Goal: Task Accomplishment & Management: Manage account settings

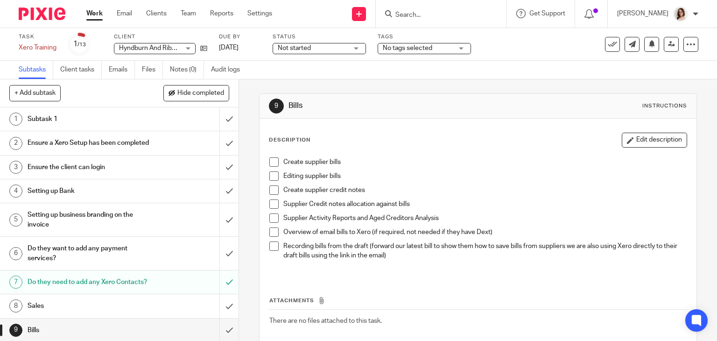
scroll to position [115, 0]
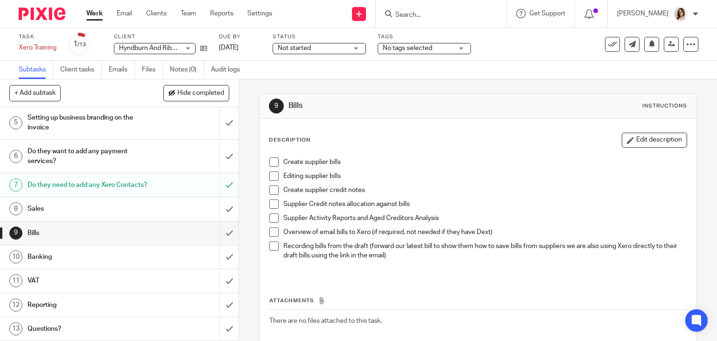
click at [154, 12] on link "Clients" at bounding box center [156, 13] width 21 height 9
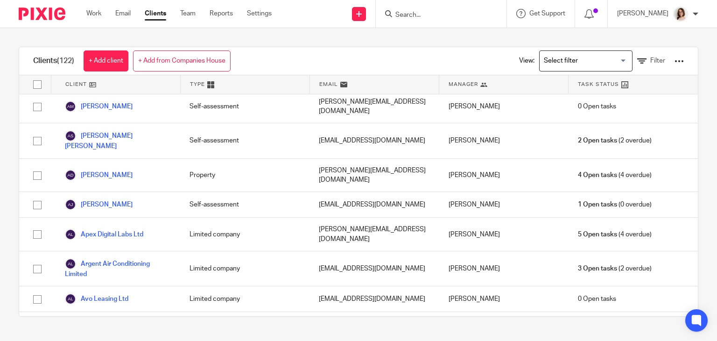
scroll to position [254, 0]
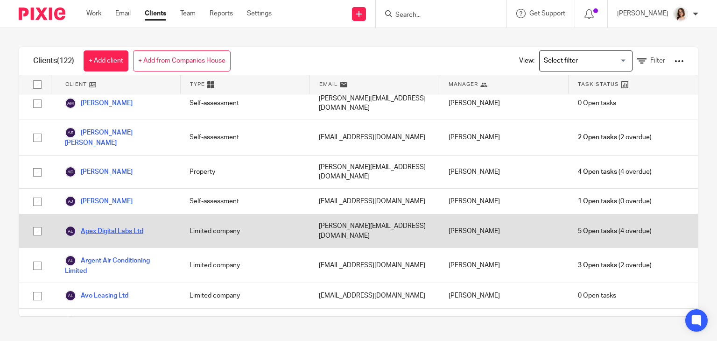
click at [120, 226] on link "Apex Digital Labs Ltd" at bounding box center [104, 231] width 78 height 11
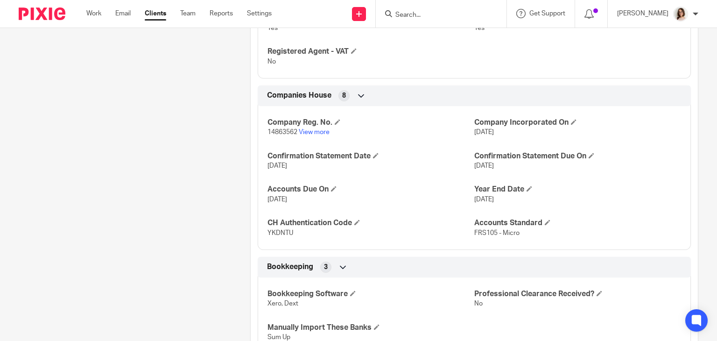
scroll to position [575, 0]
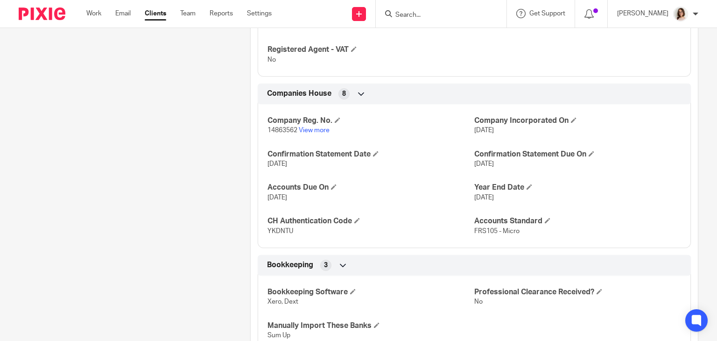
click at [160, 15] on link "Clients" at bounding box center [155, 13] width 21 height 9
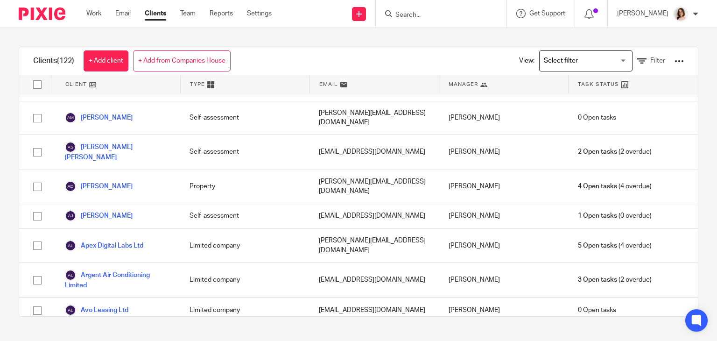
scroll to position [244, 0]
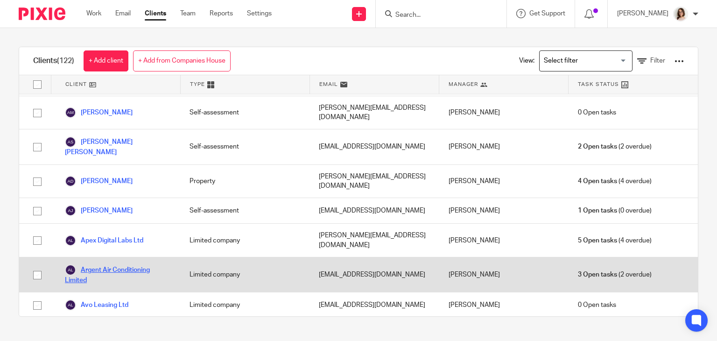
click at [126, 264] on link "Argent Air Conditioning Limited" at bounding box center [118, 274] width 106 height 21
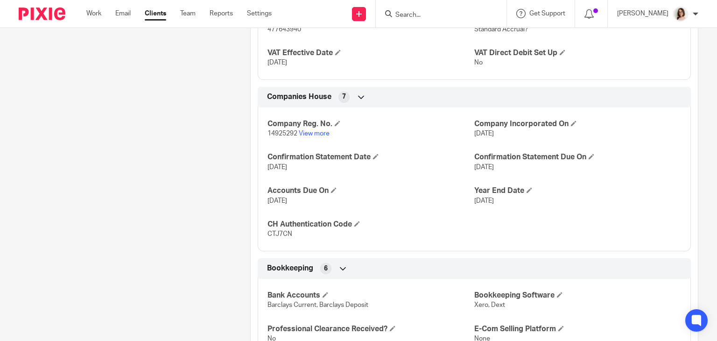
scroll to position [672, 0]
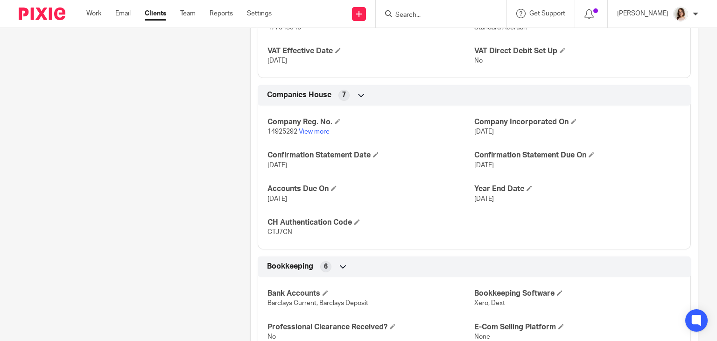
click at [157, 18] on link "Clients" at bounding box center [155, 13] width 21 height 9
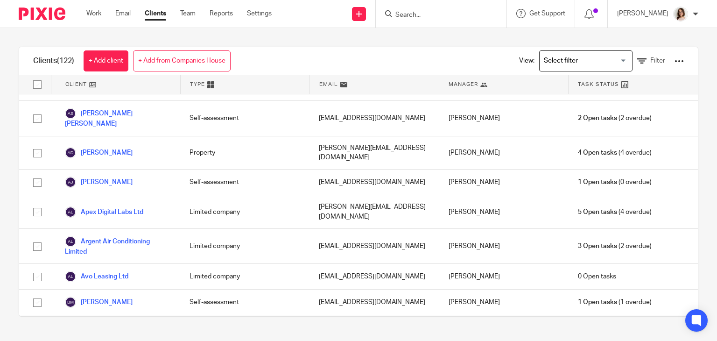
scroll to position [278, 0]
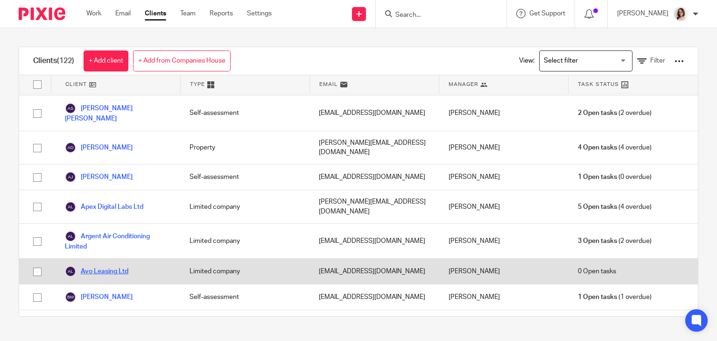
click at [108, 266] on link "Avo Leasing Ltd" at bounding box center [97, 271] width 64 height 11
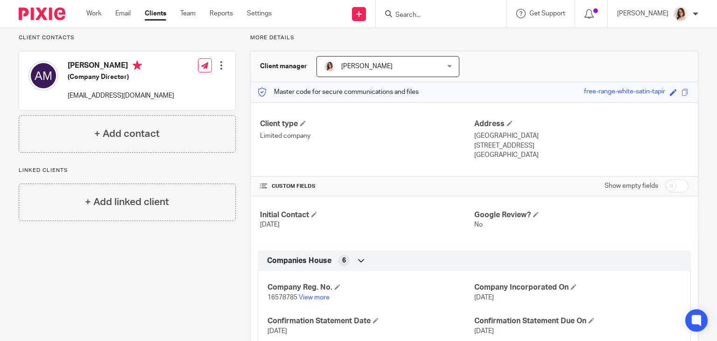
scroll to position [131, 0]
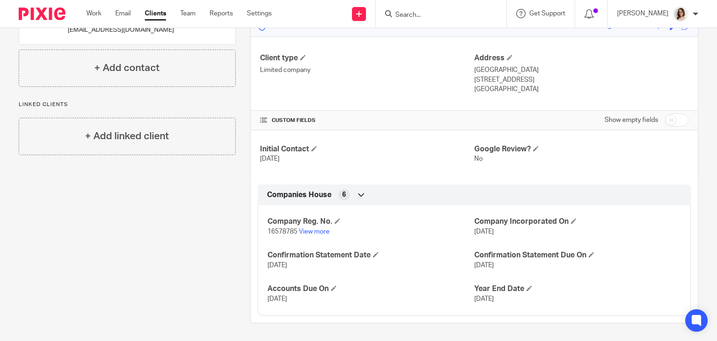
click at [153, 16] on link "Clients" at bounding box center [155, 13] width 21 height 9
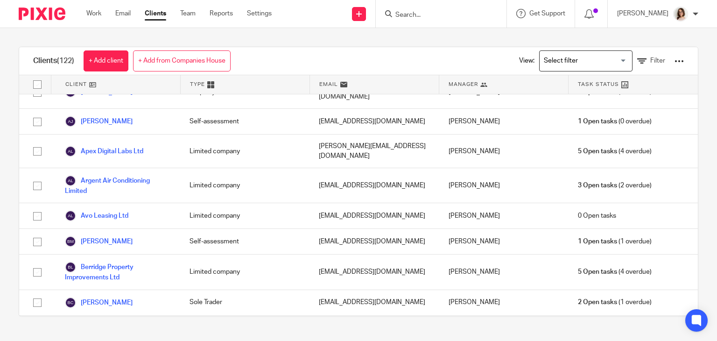
scroll to position [334, 0]
click at [108, 322] on link "Britest Limited" at bounding box center [94, 327] width 59 height 11
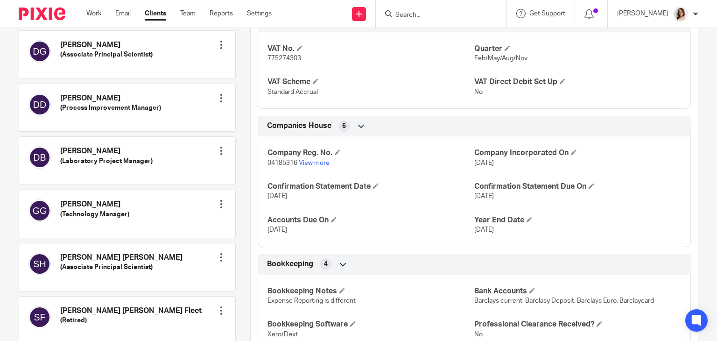
scroll to position [433, 0]
click at [156, 15] on link "Clients" at bounding box center [155, 13] width 21 height 9
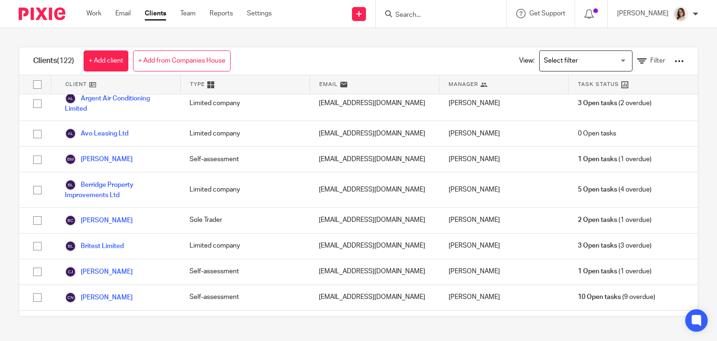
scroll to position [416, 0]
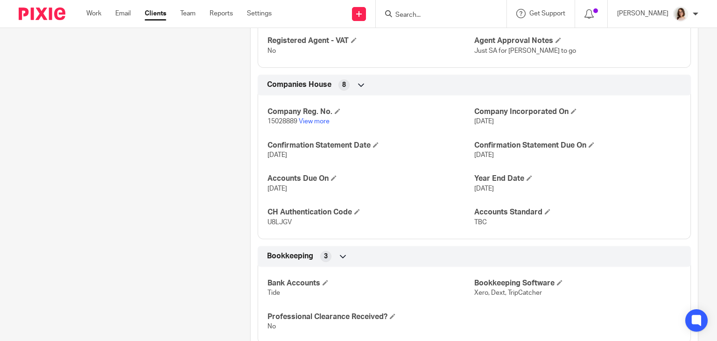
scroll to position [588, 0]
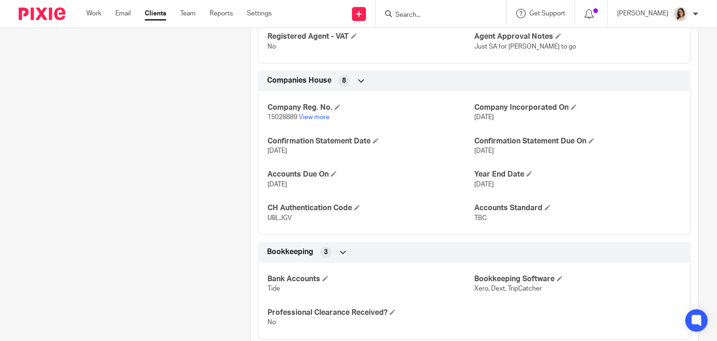
click at [166, 15] on link "Clients" at bounding box center [155, 13] width 21 height 9
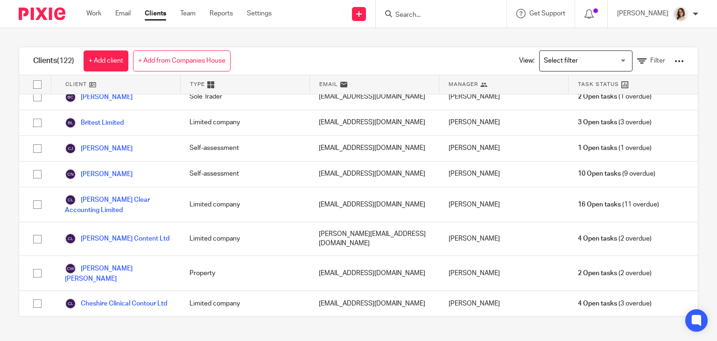
scroll to position [539, 0]
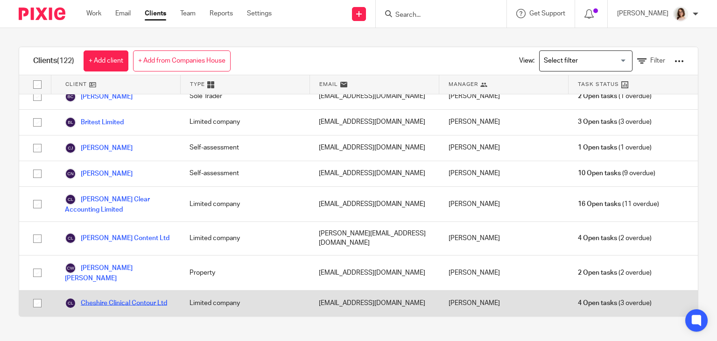
click at [125, 297] on link "Cheshire Clinical Contour Ltd" at bounding box center [116, 302] width 102 height 11
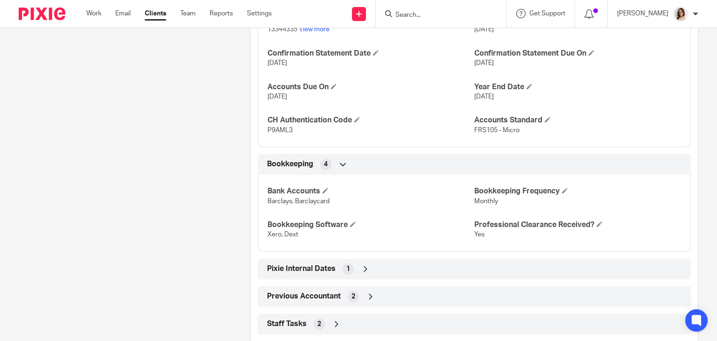
scroll to position [656, 0]
click at [153, 18] on link "Clients" at bounding box center [155, 13] width 21 height 9
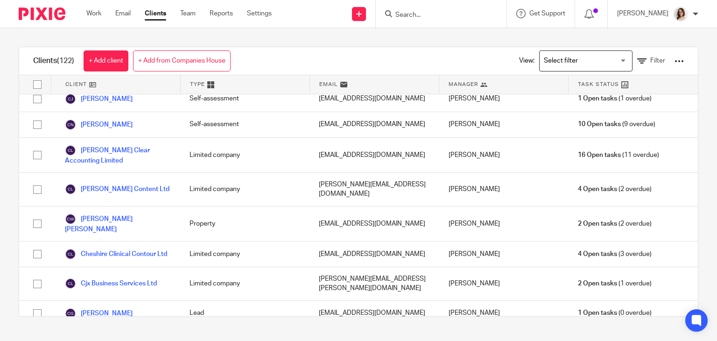
scroll to position [588, 0]
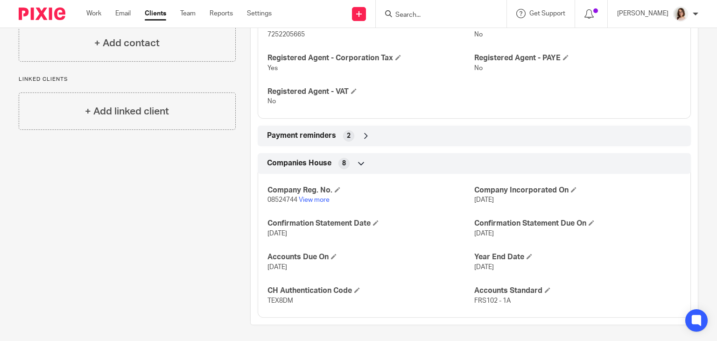
scroll to position [364, 0]
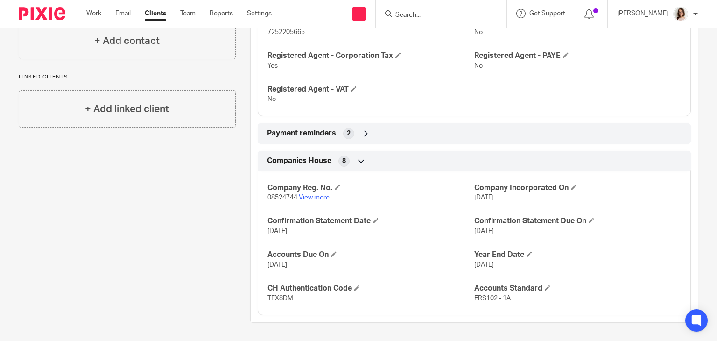
click at [162, 15] on link "Clients" at bounding box center [155, 13] width 21 height 9
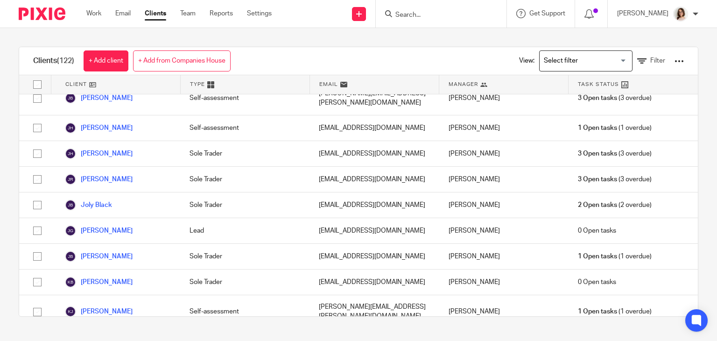
scroll to position [1525, 0]
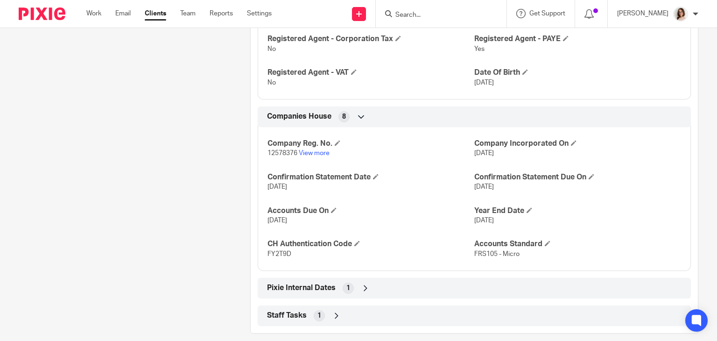
scroll to position [596, 0]
click at [159, 12] on link "Clients" at bounding box center [155, 13] width 21 height 9
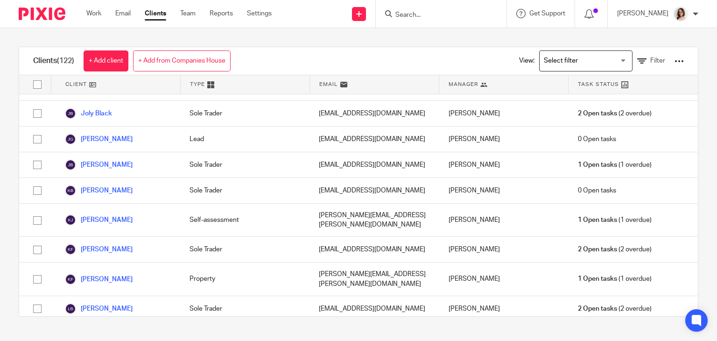
scroll to position [1610, 0]
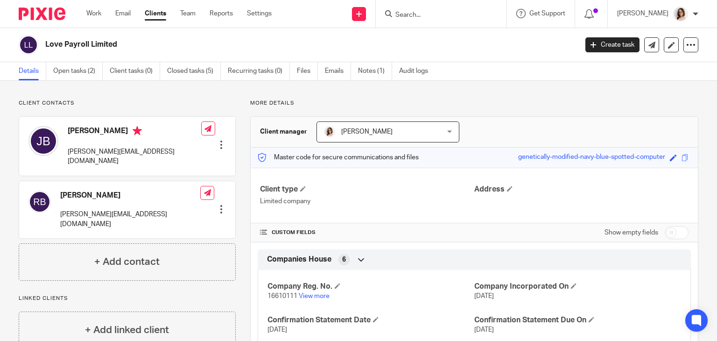
scroll to position [65, 0]
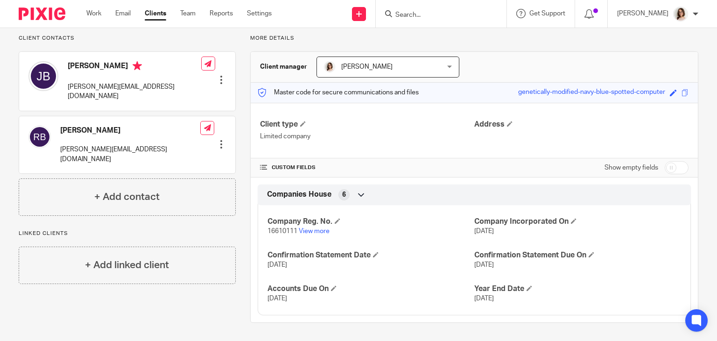
click at [155, 12] on link "Clients" at bounding box center [155, 13] width 21 height 9
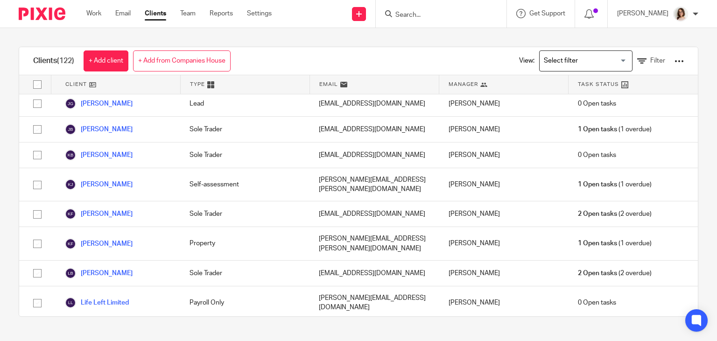
scroll to position [1647, 0]
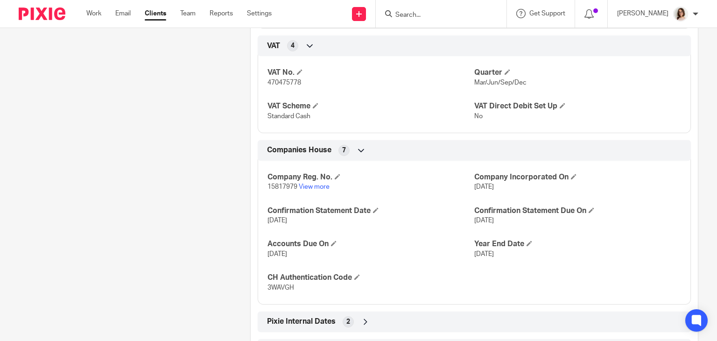
scroll to position [558, 0]
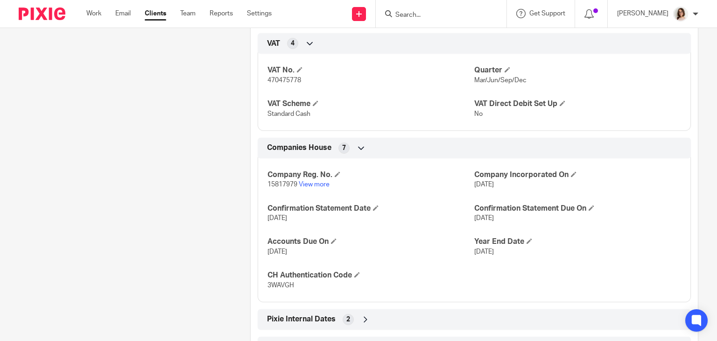
click at [156, 11] on link "Clients" at bounding box center [155, 13] width 21 height 9
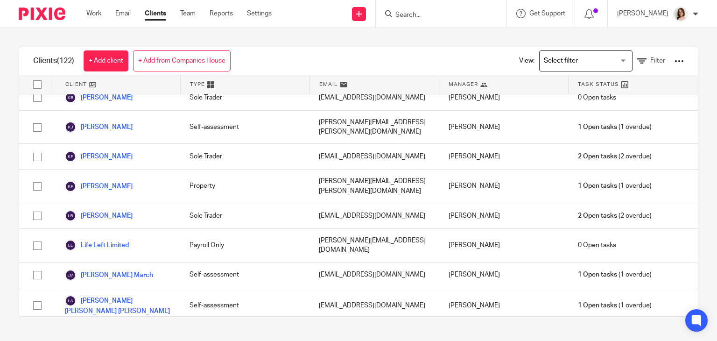
scroll to position [1703, 0]
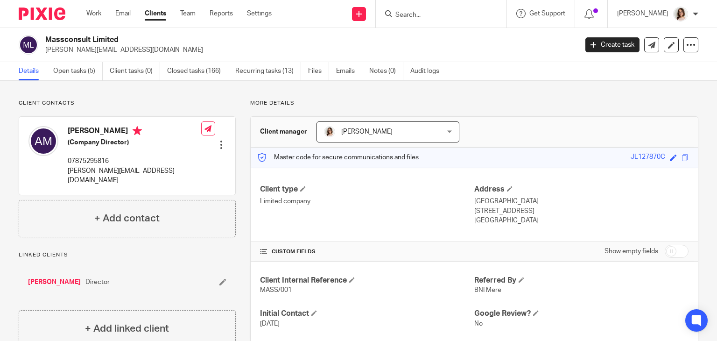
click at [155, 15] on link "Clients" at bounding box center [155, 13] width 21 height 9
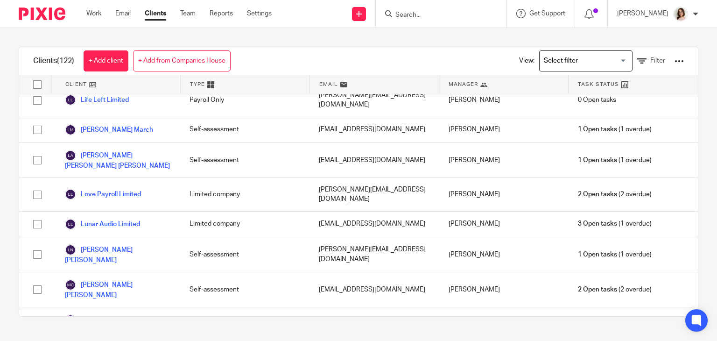
scroll to position [1849, 0]
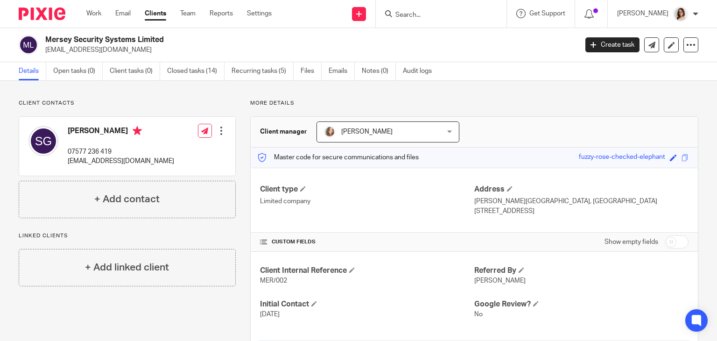
click at [156, 10] on link "Clients" at bounding box center [155, 13] width 21 height 9
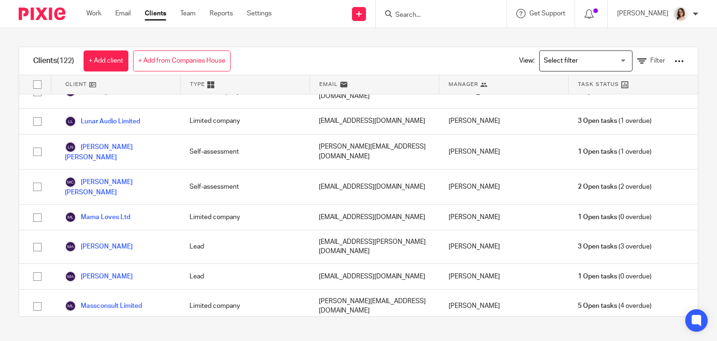
scroll to position [1952, 0]
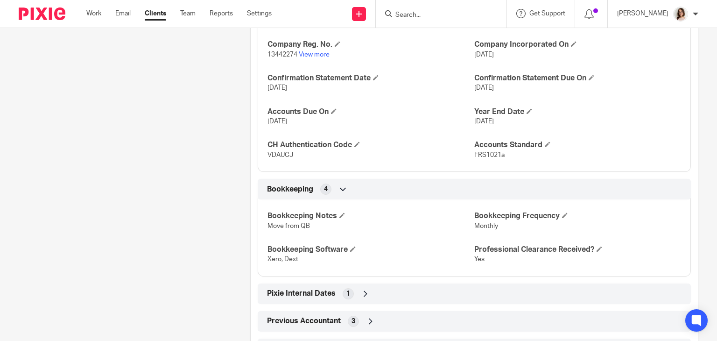
scroll to position [646, 0]
click at [157, 18] on link "Clients" at bounding box center [155, 13] width 21 height 9
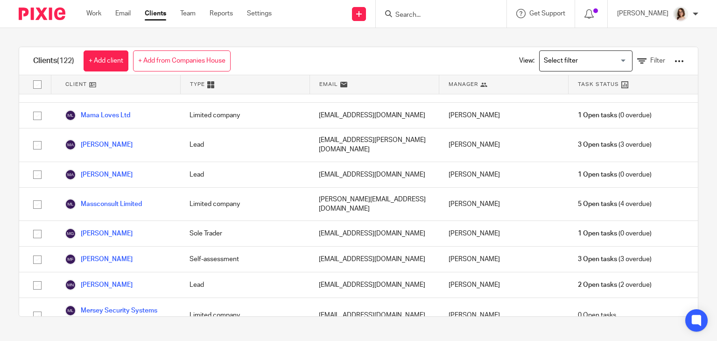
scroll to position [2063, 0]
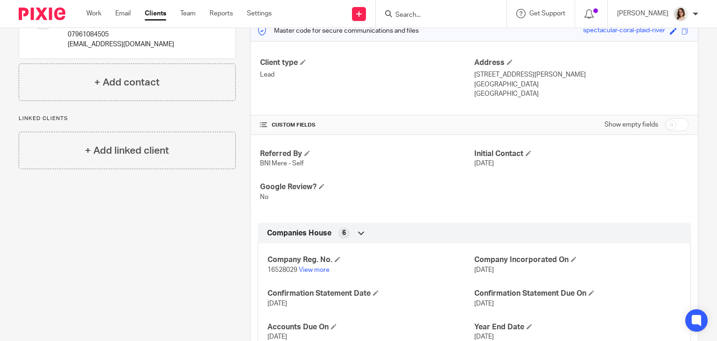
scroll to position [165, 0]
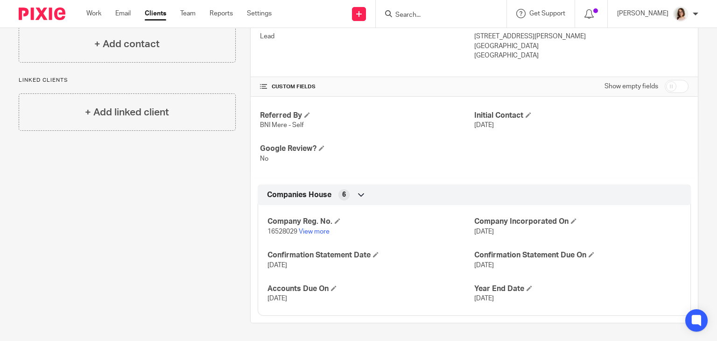
click at [153, 14] on link "Clients" at bounding box center [155, 13] width 21 height 9
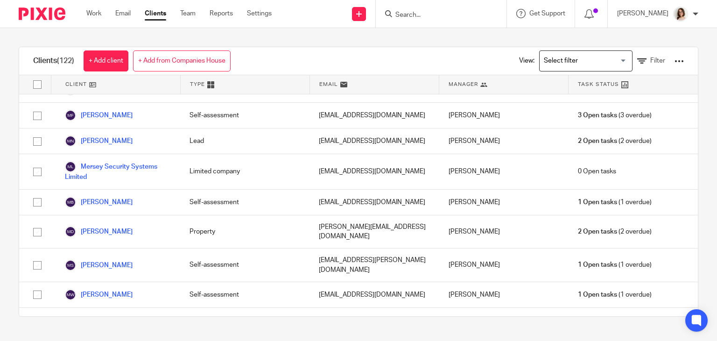
scroll to position [2197, 0]
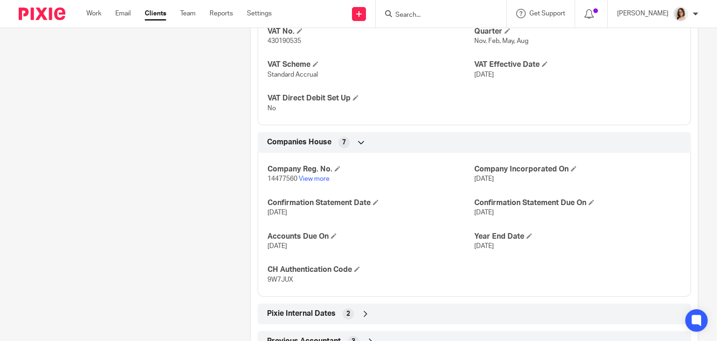
scroll to position [610, 0]
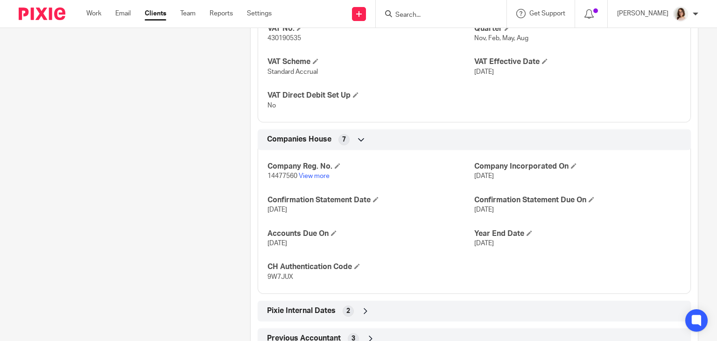
click at [152, 15] on link "Clients" at bounding box center [155, 13] width 21 height 9
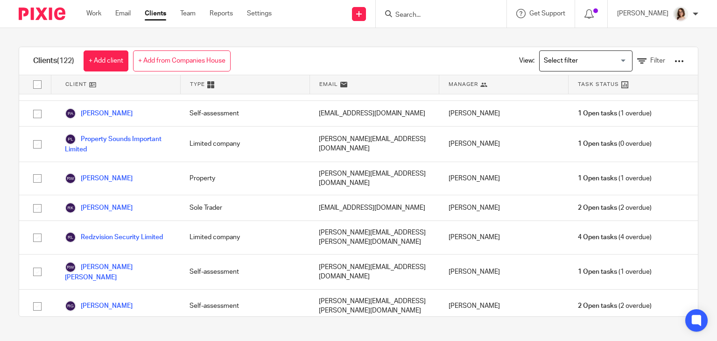
scroll to position [2532, 0]
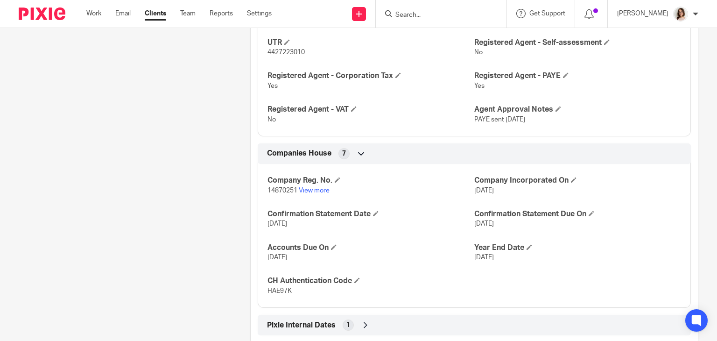
scroll to position [502, 0]
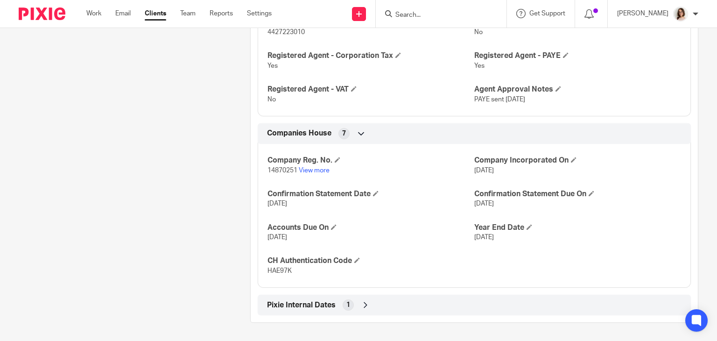
click at [157, 15] on link "Clients" at bounding box center [155, 13] width 21 height 9
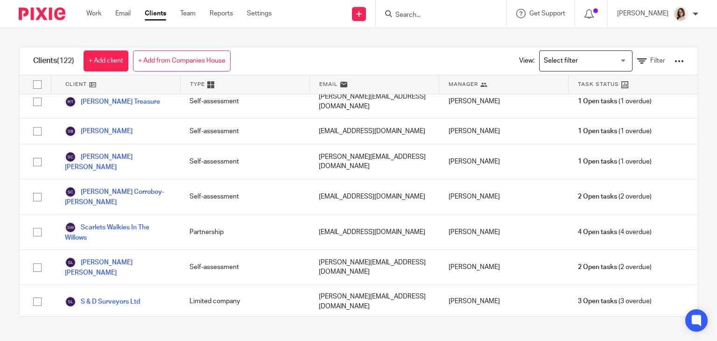
scroll to position [2831, 0]
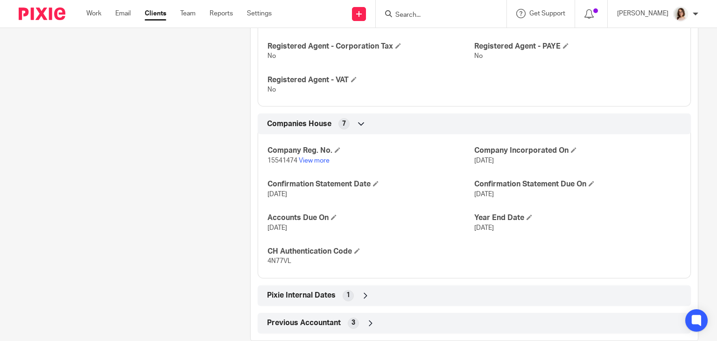
scroll to position [446, 0]
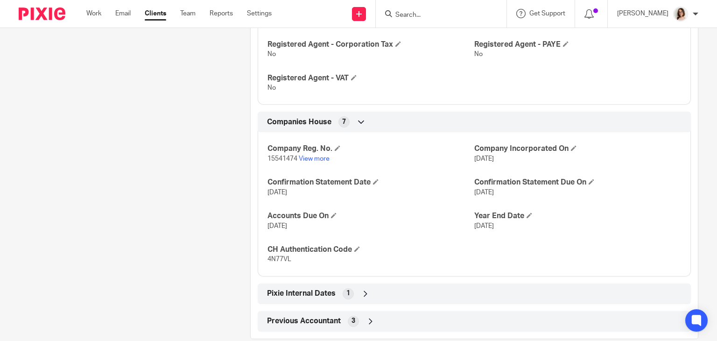
click at [160, 14] on link "Clients" at bounding box center [155, 13] width 21 height 9
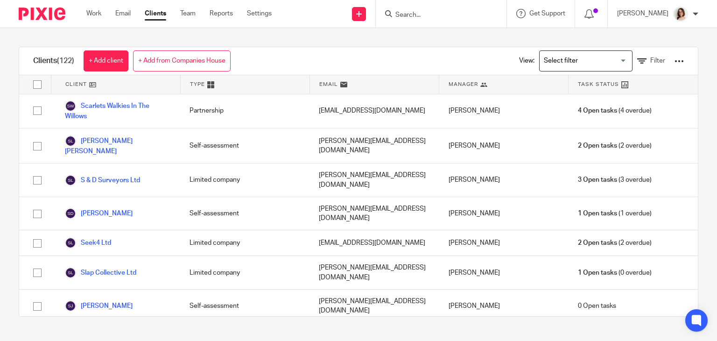
scroll to position [2949, 0]
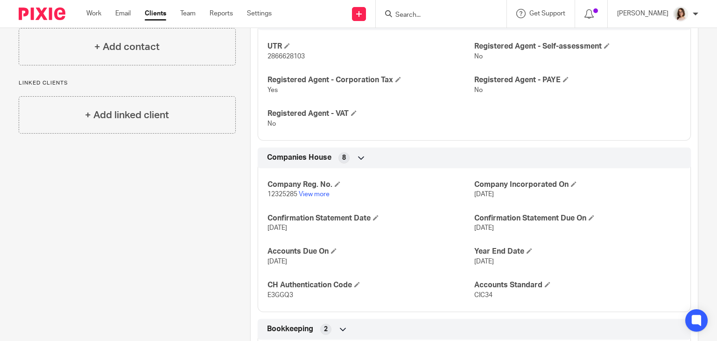
scroll to position [374, 0]
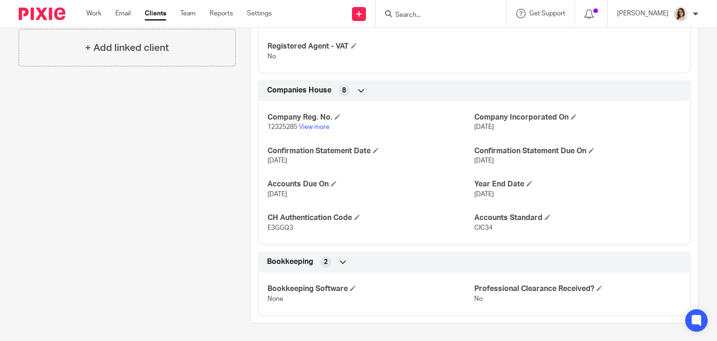
click at [153, 16] on link "Clients" at bounding box center [155, 13] width 21 height 9
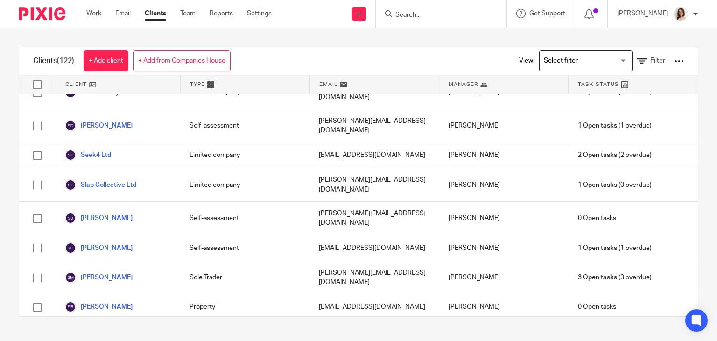
scroll to position [3040, 0]
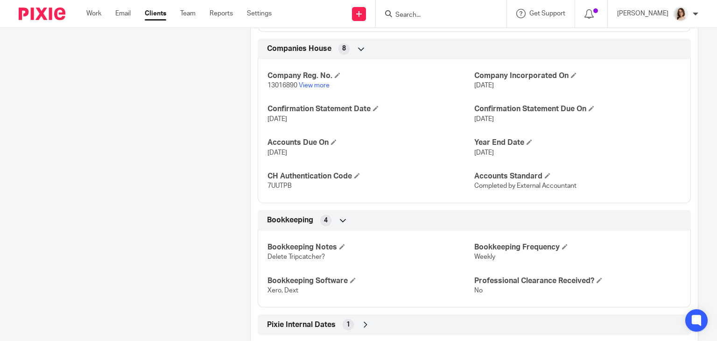
scroll to position [692, 0]
click at [159, 11] on link "Clients" at bounding box center [155, 13] width 21 height 9
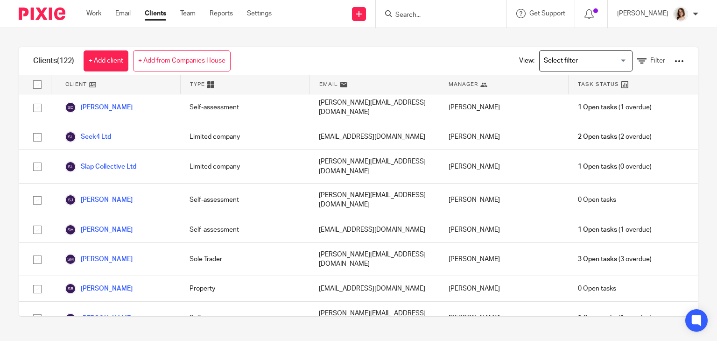
scroll to position [3084, 0]
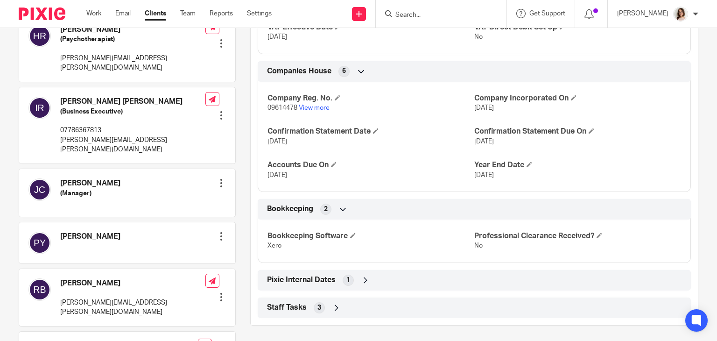
scroll to position [383, 0]
click at [156, 12] on link "Clients" at bounding box center [155, 13] width 21 height 9
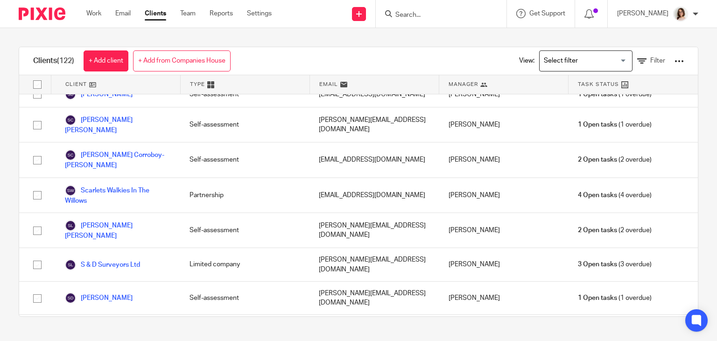
scroll to position [3084, 0]
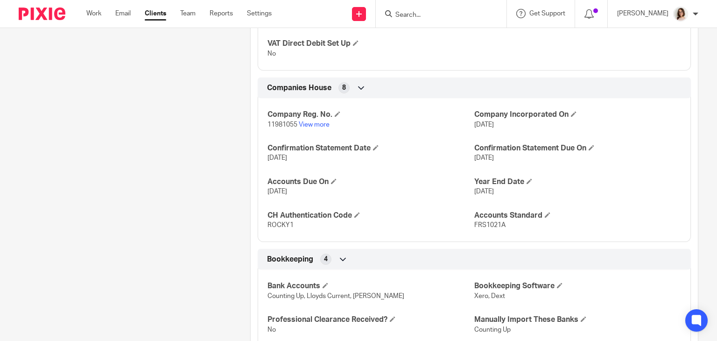
scroll to position [774, 0]
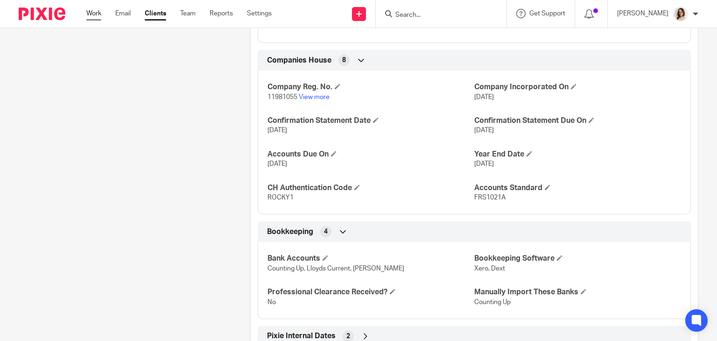
click at [95, 14] on link "Work" at bounding box center [93, 13] width 15 height 9
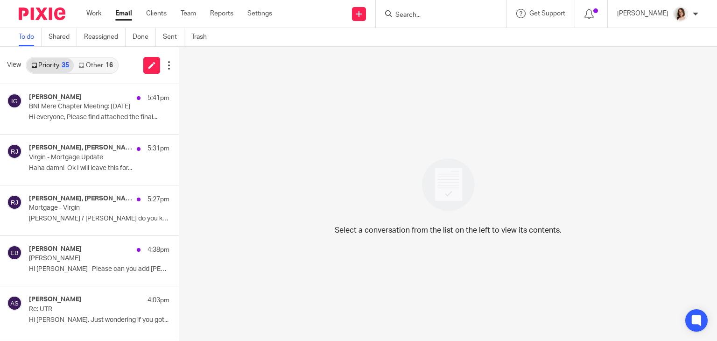
click at [127, 7] on div "Work Email Clients Team Reports Settings Work Email Clients Team Reports Settin…" at bounding box center [181, 14] width 209 height 28
click at [127, 14] on link "Email" at bounding box center [123, 13] width 17 height 9
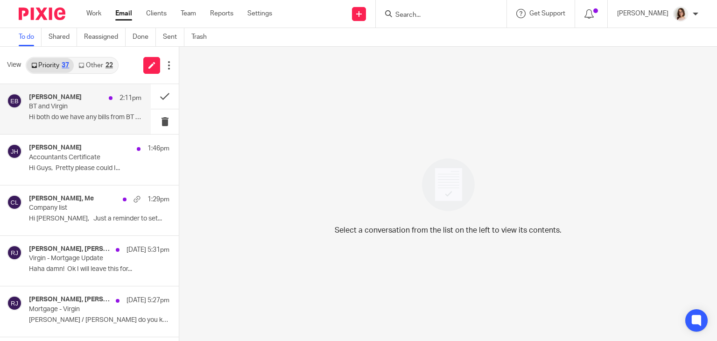
click at [80, 113] on p "Hi both do we have any bills from BT or Virgin..." at bounding box center [85, 117] width 113 height 8
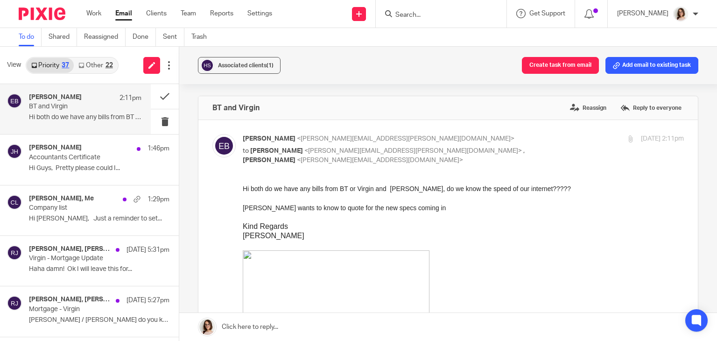
click at [98, 68] on link "Other 22" at bounding box center [95, 65] width 43 height 15
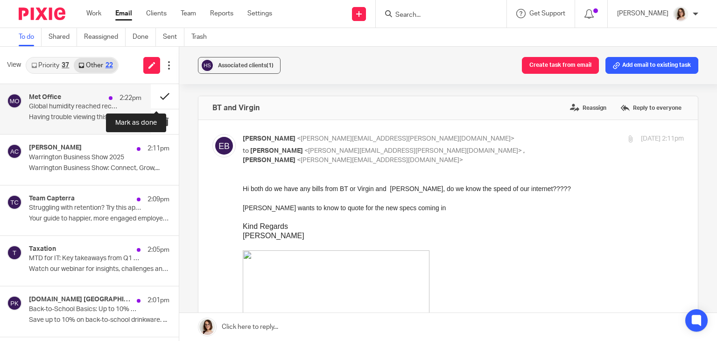
click at [154, 100] on button at bounding box center [165, 96] width 28 height 25
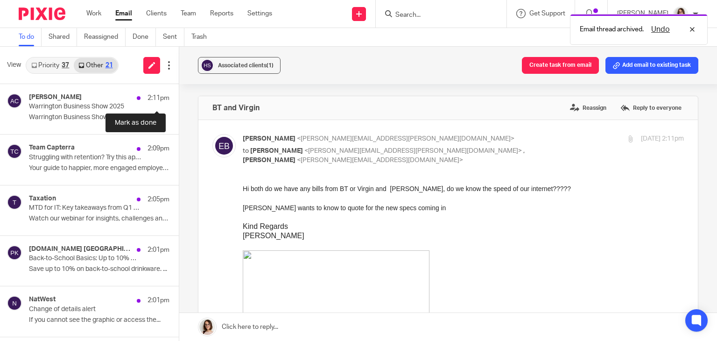
click at [179, 100] on button at bounding box center [182, 96] width 7 height 25
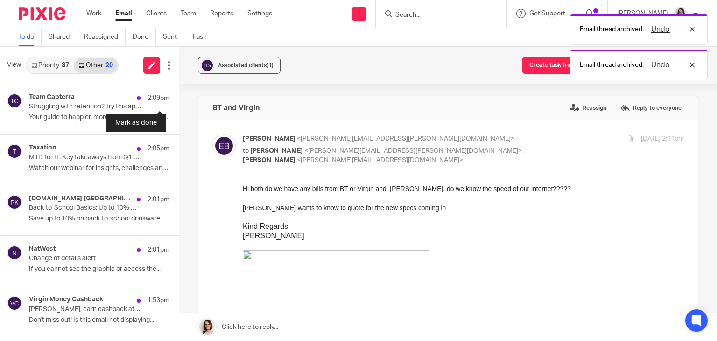
click at [179, 100] on button at bounding box center [182, 96] width 7 height 25
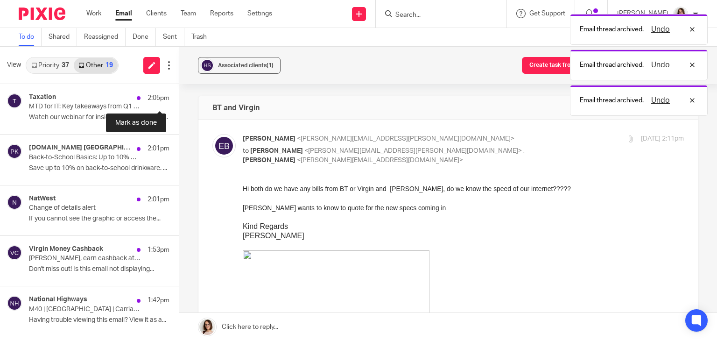
click at [179, 100] on button at bounding box center [182, 96] width 7 height 25
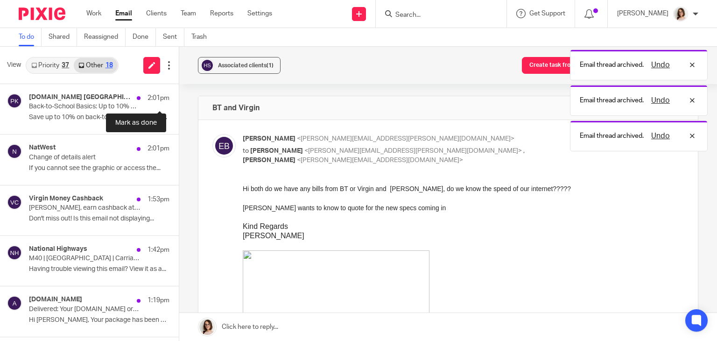
click at [179, 100] on button at bounding box center [182, 96] width 7 height 25
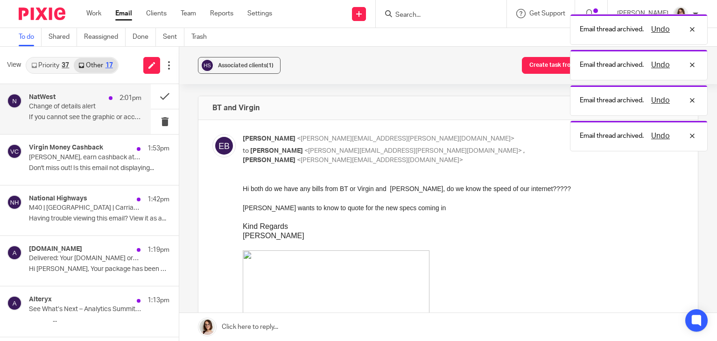
click at [92, 112] on div "NatWest 2:01pm Change of details alert If you cannot see the graphic or access …" at bounding box center [85, 108] width 113 height 31
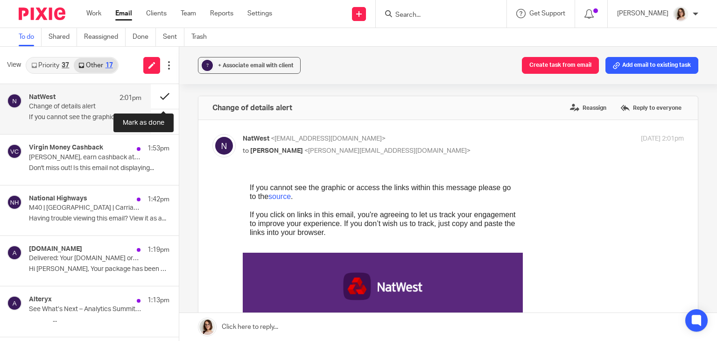
click at [160, 96] on button at bounding box center [165, 96] width 28 height 25
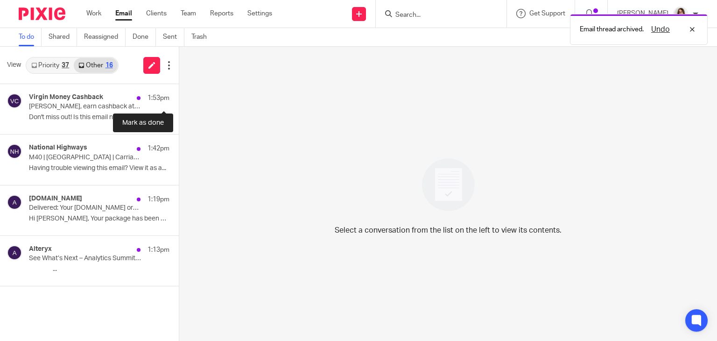
click at [179, 96] on button at bounding box center [182, 96] width 7 height 25
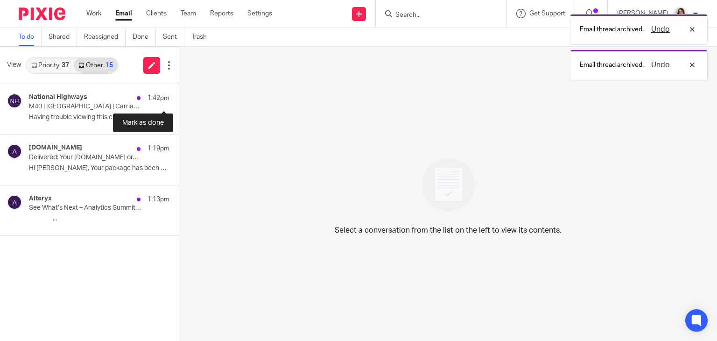
click at [179, 96] on button at bounding box center [182, 96] width 7 height 25
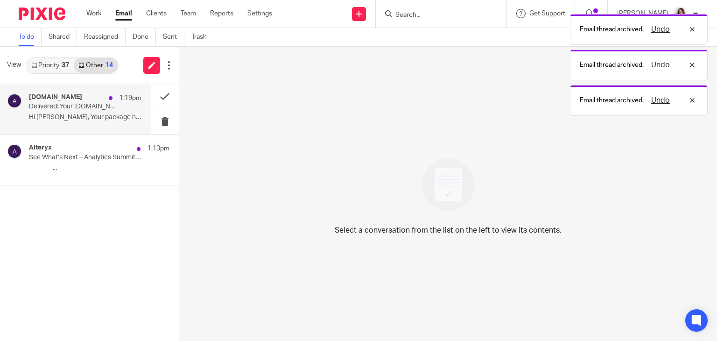
click at [110, 110] on p "Delivered: Your Amazon.co.uk order #026-2600026-1415532" at bounding box center [74, 107] width 90 height 8
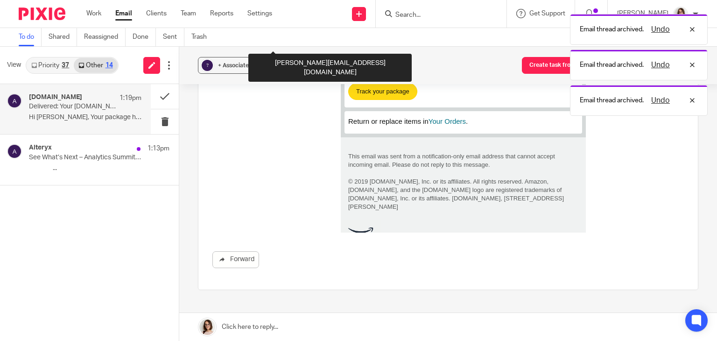
scroll to position [215, 0]
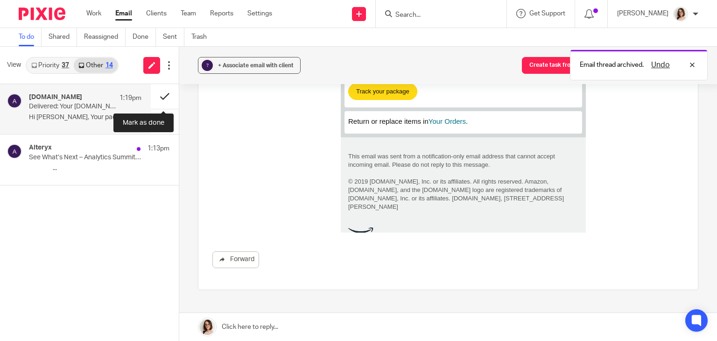
click at [160, 100] on button at bounding box center [165, 96] width 28 height 25
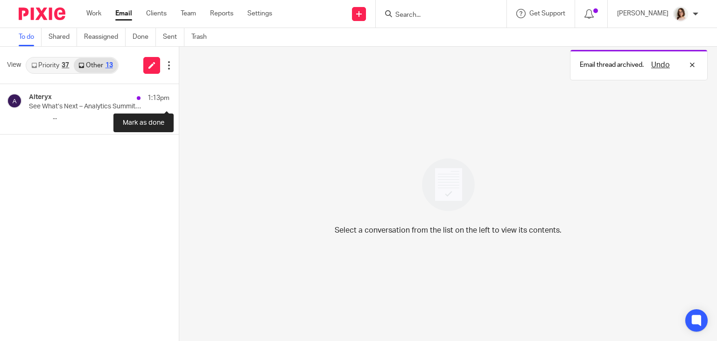
click at [179, 100] on button at bounding box center [182, 96] width 7 height 25
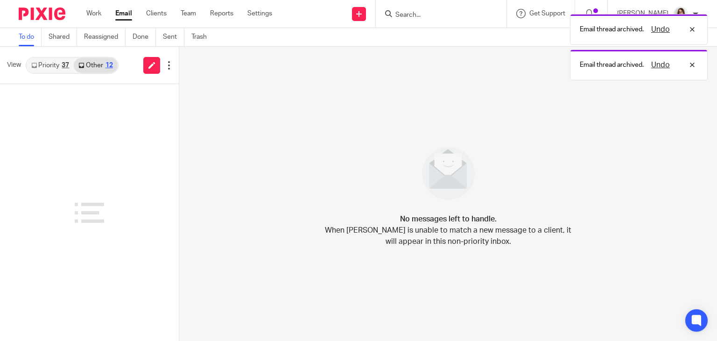
click at [120, 16] on link "Email" at bounding box center [123, 13] width 17 height 9
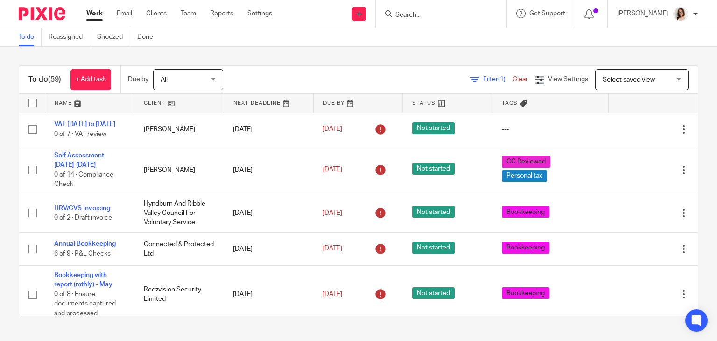
click at [424, 16] on input "Search" at bounding box center [437, 15] width 84 height 8
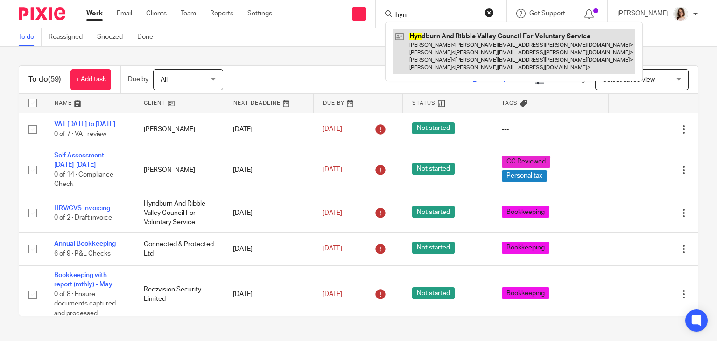
type input "hyn"
click at [433, 42] on link at bounding box center [514, 51] width 243 height 44
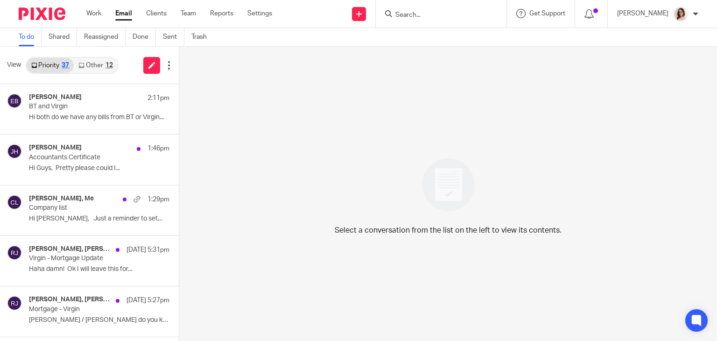
click at [104, 65] on link "Other 12" at bounding box center [95, 65] width 43 height 15
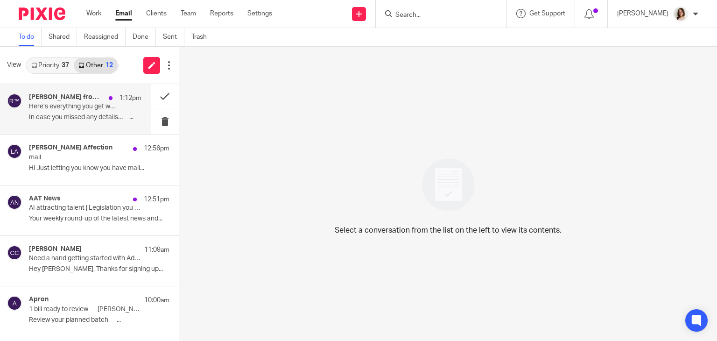
click at [105, 113] on div "[PERSON_NAME] from The Practice Owners Podcast ™ 1:12pm Here’s everything you g…" at bounding box center [85, 108] width 113 height 31
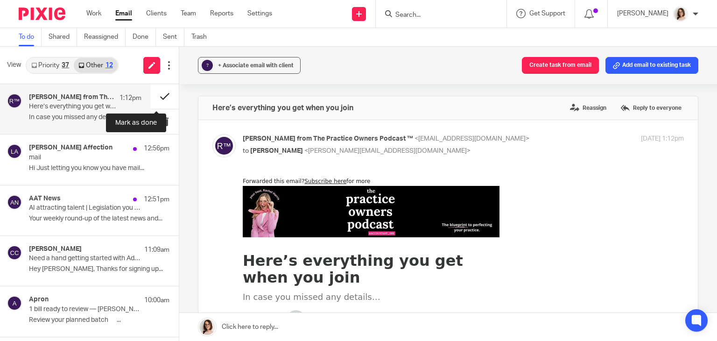
click at [151, 99] on button at bounding box center [165, 96] width 28 height 25
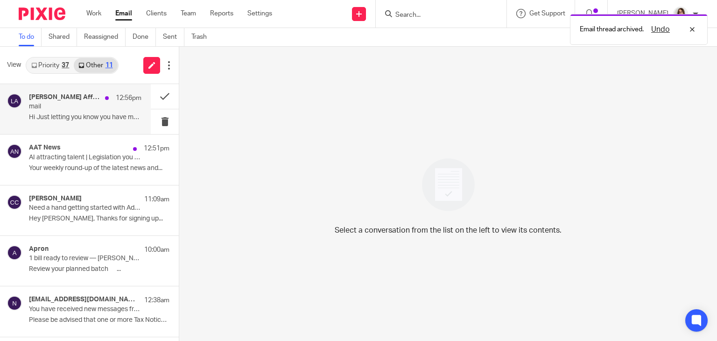
click at [90, 110] on p "mail" at bounding box center [74, 107] width 90 height 8
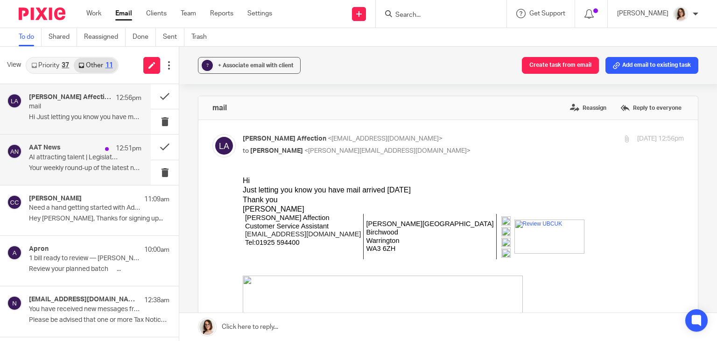
click at [83, 163] on div "AAT News 12:51pm AI attracting talent | Legislation you should know about Your …" at bounding box center [85, 159] width 113 height 31
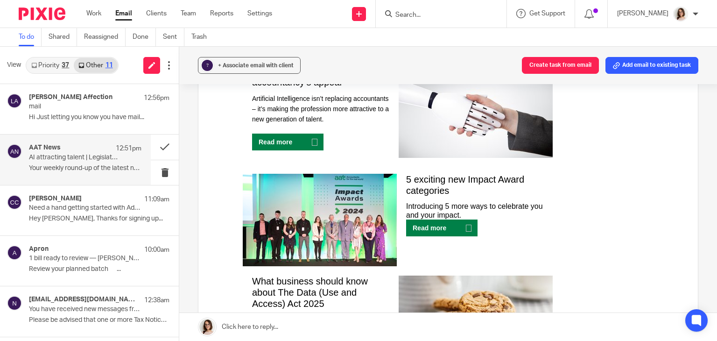
scroll to position [564, 0]
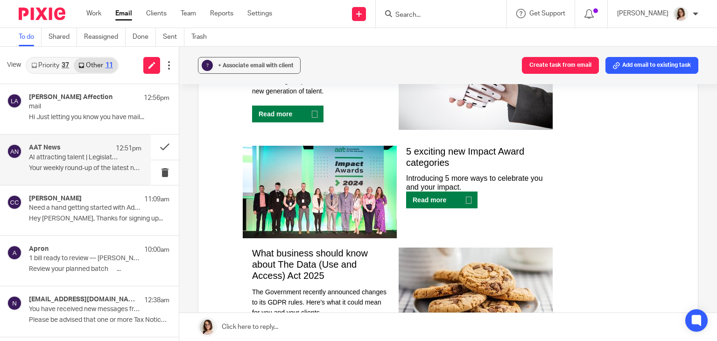
click at [437, 202] on link "Read more" at bounding box center [435, 199] width 59 height 17
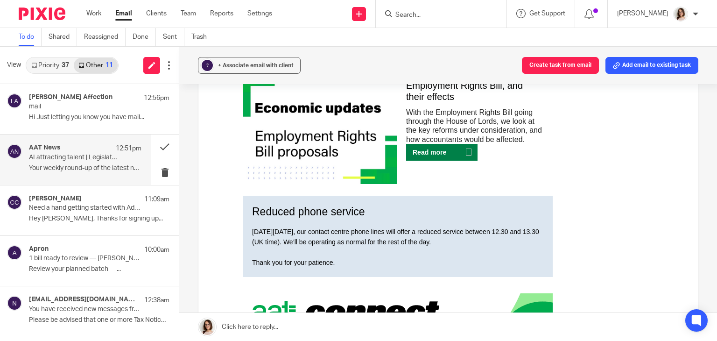
scroll to position [867, 0]
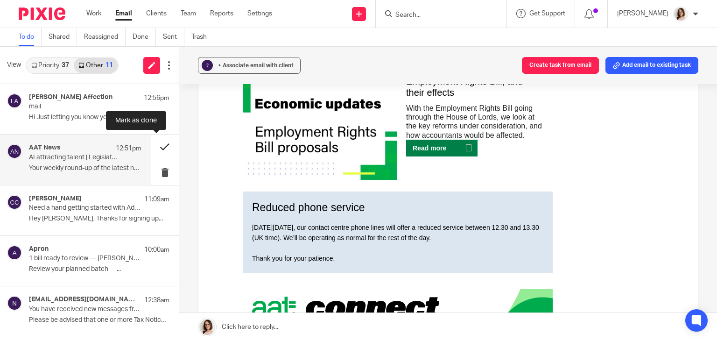
click at [154, 144] on button at bounding box center [165, 146] width 28 height 25
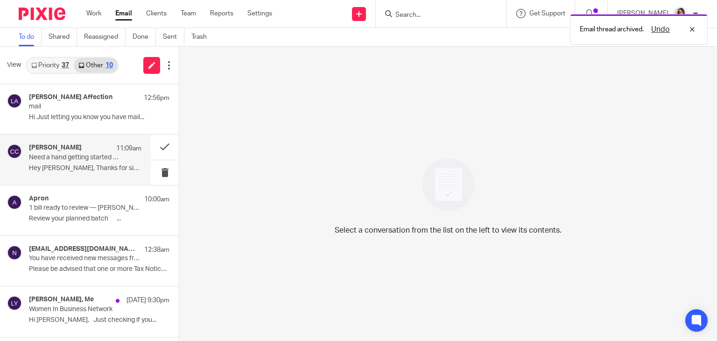
click at [85, 169] on p "Hey Ruth, Thanks for signing up..." at bounding box center [85, 168] width 113 height 8
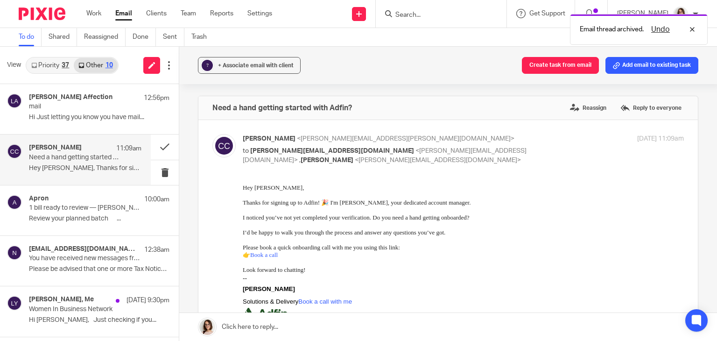
scroll to position [0, 0]
click at [89, 215] on p "Review your planned batch ͏ ‌ ͏ ‌..." at bounding box center [85, 219] width 113 height 8
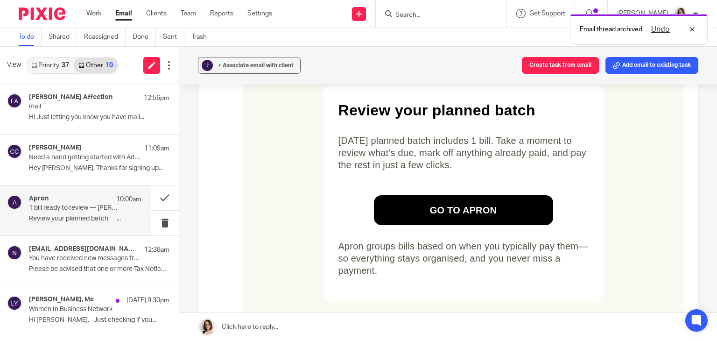
scroll to position [140, 0]
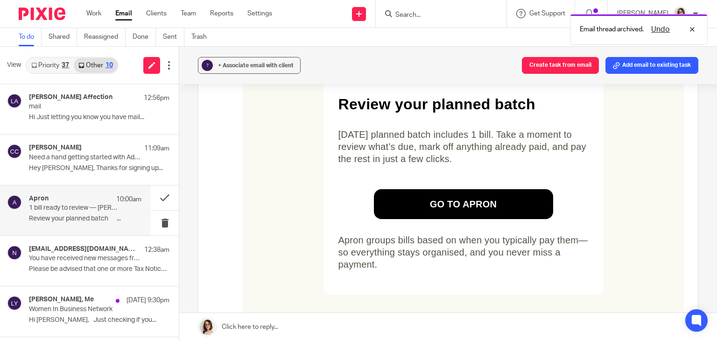
click at [447, 203] on link "Go to apron" at bounding box center [463, 204] width 149 height 30
click at [429, 205] on link "Go to apron" at bounding box center [463, 204] width 149 height 30
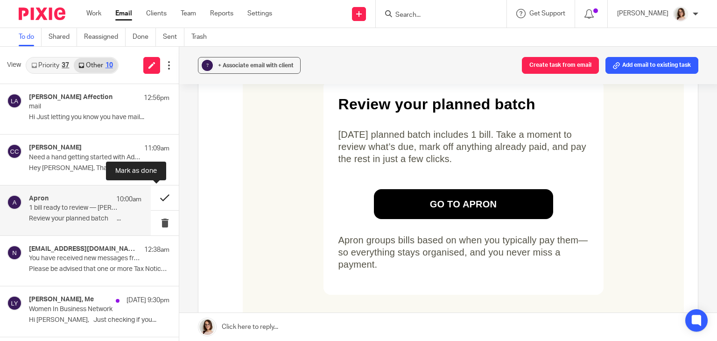
click at [155, 198] on button at bounding box center [165, 197] width 28 height 25
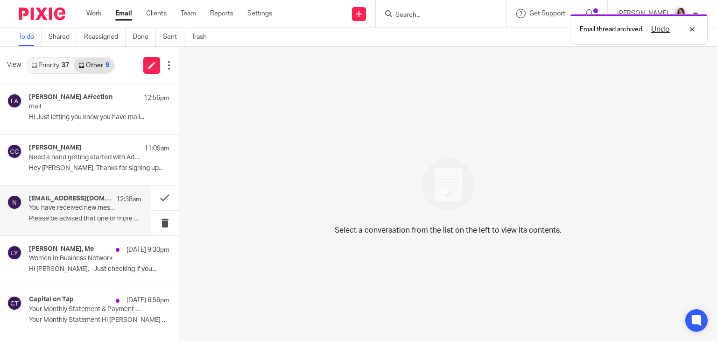
click at [68, 217] on p "Please be advised that one or more Tax Notices..." at bounding box center [85, 219] width 113 height 8
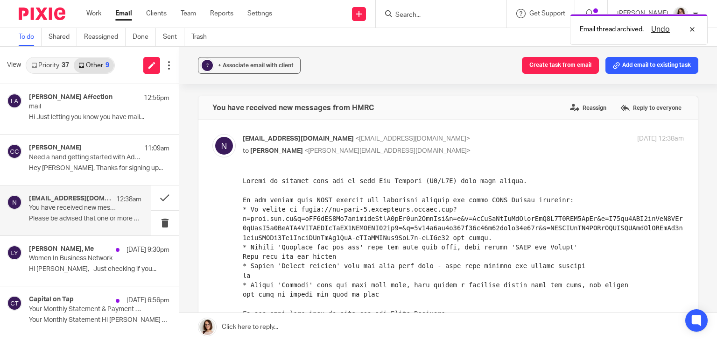
scroll to position [0, 0]
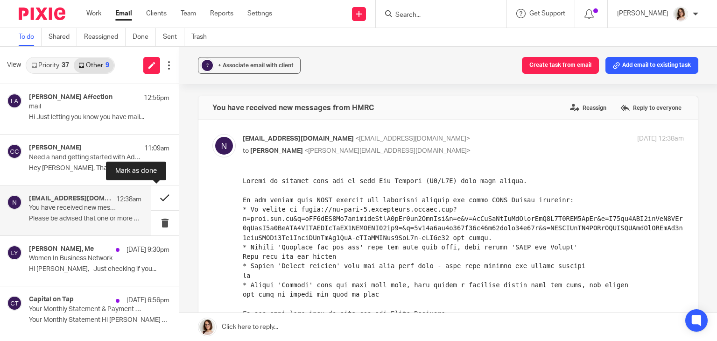
click at [151, 199] on button at bounding box center [165, 197] width 28 height 25
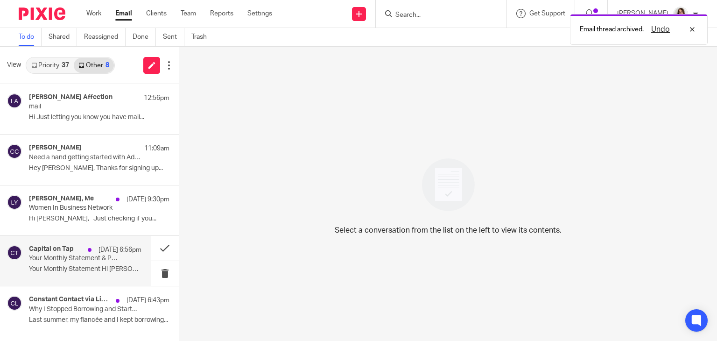
click at [78, 275] on div "Capital on Tap 12 Aug 6:56pm Your Monthly Statement & Payment Details Your Mont…" at bounding box center [85, 260] width 113 height 31
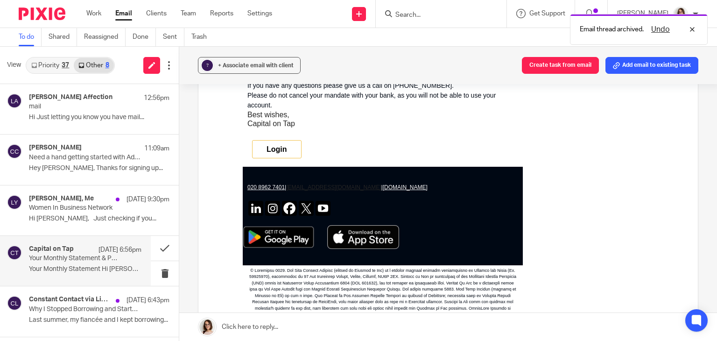
scroll to position [565, 0]
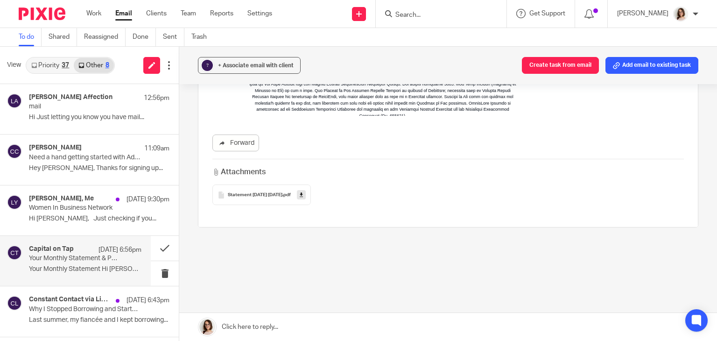
click at [303, 193] on icon at bounding box center [301, 194] width 3 height 7
click at [620, 181] on div "Attachments Statement 12-07-2025 11-08-2025 .pdf" at bounding box center [448, 182] width 472 height 46
click at [153, 247] on button at bounding box center [165, 248] width 28 height 25
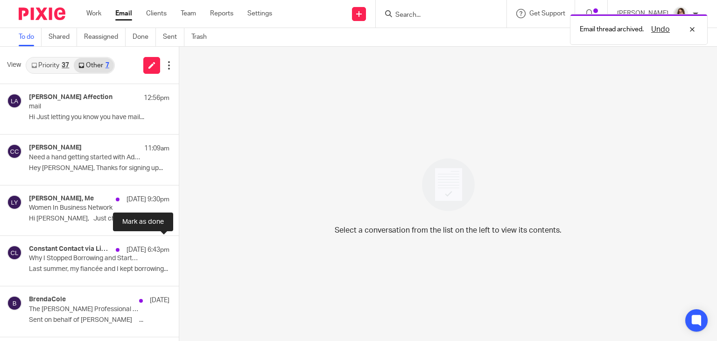
click at [179, 247] on button at bounding box center [182, 248] width 7 height 25
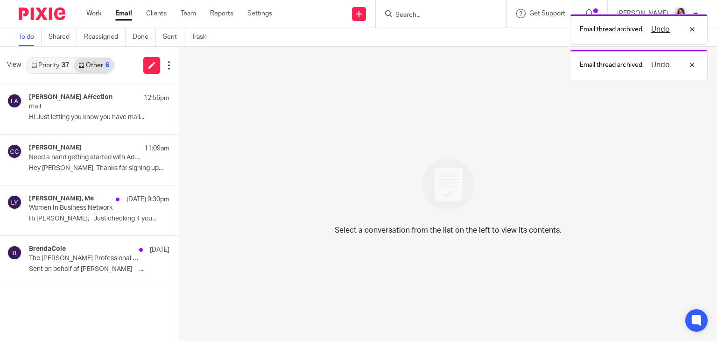
click at [122, 15] on link "Email" at bounding box center [123, 13] width 17 height 9
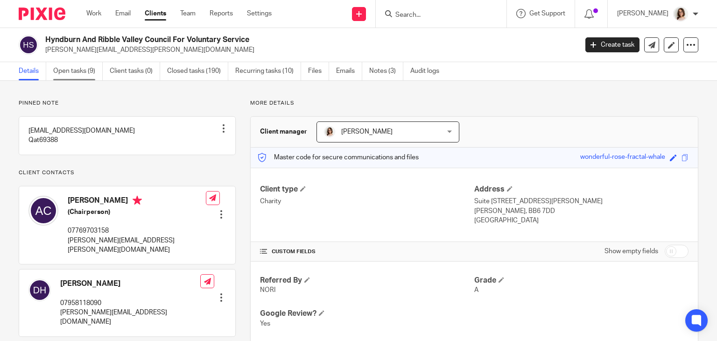
click at [66, 74] on link "Open tasks (9)" at bounding box center [77, 71] width 49 height 18
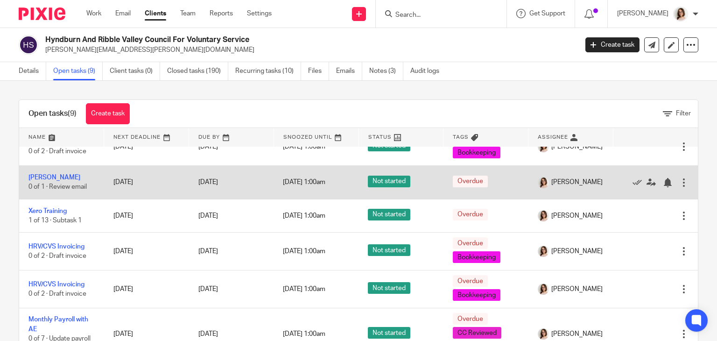
scroll to position [92, 0]
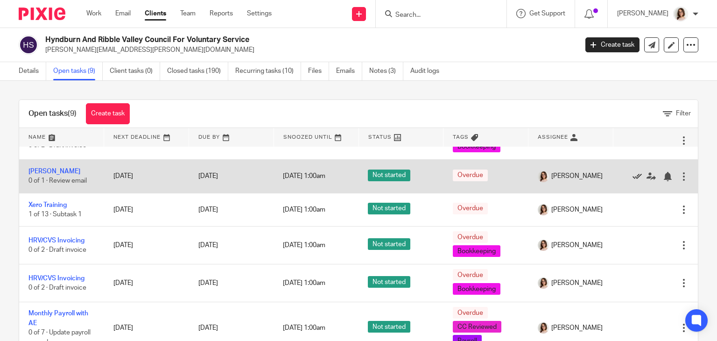
click at [633, 174] on icon at bounding box center [637, 176] width 9 height 9
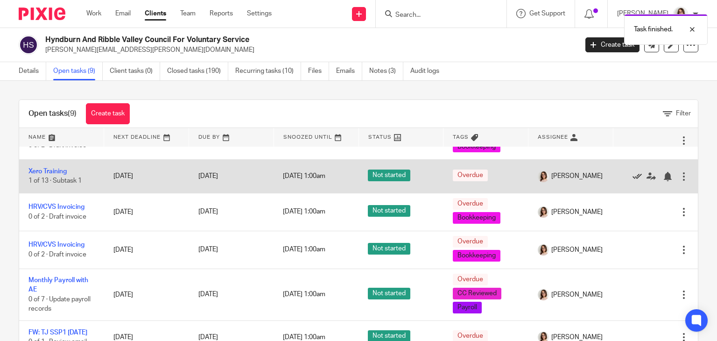
click at [633, 174] on icon at bounding box center [637, 176] width 9 height 9
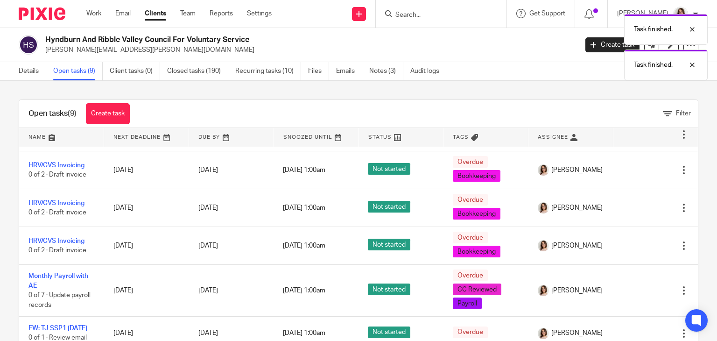
scroll to position [67, 0]
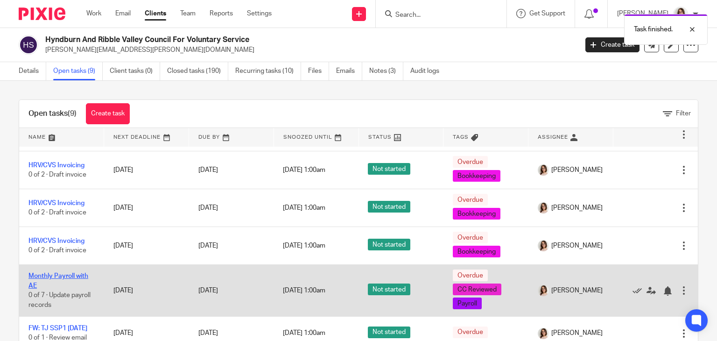
click at [72, 273] on link "Monthly Payroll with AE" at bounding box center [58, 281] width 60 height 16
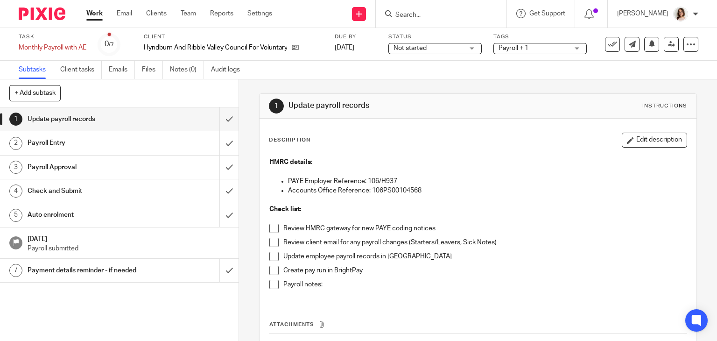
click at [270, 230] on span at bounding box center [273, 228] width 9 height 9
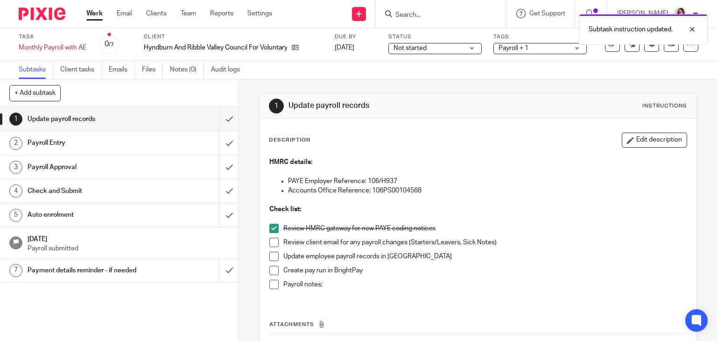
click at [270, 270] on span at bounding box center [273, 270] width 9 height 9
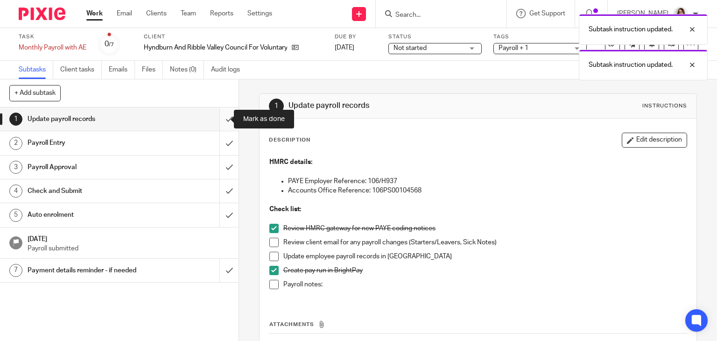
click at [216, 118] on input "submit" at bounding box center [119, 118] width 239 height 23
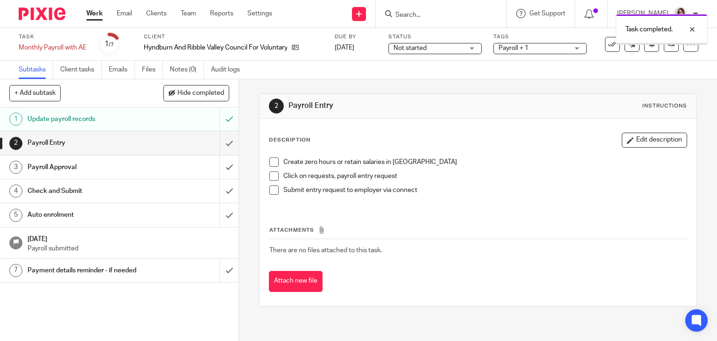
click at [220, 145] on input "submit" at bounding box center [119, 142] width 239 height 23
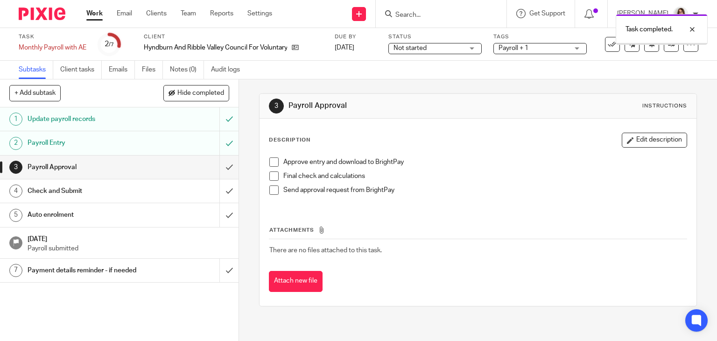
click at [219, 167] on input "submit" at bounding box center [119, 166] width 239 height 23
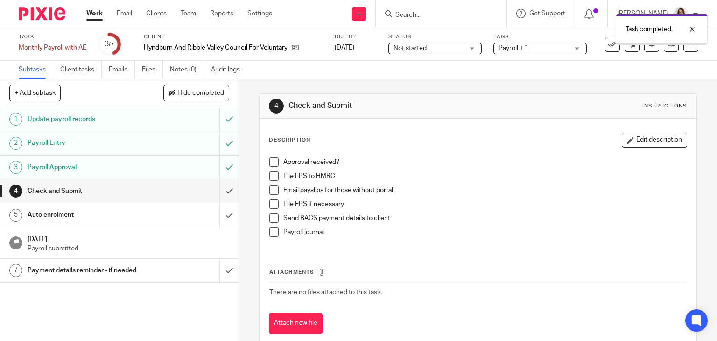
click at [219, 191] on input "submit" at bounding box center [119, 190] width 239 height 23
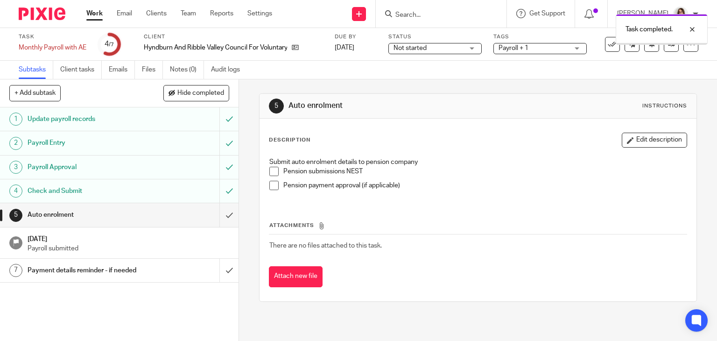
click at [219, 217] on input "submit" at bounding box center [119, 214] width 239 height 23
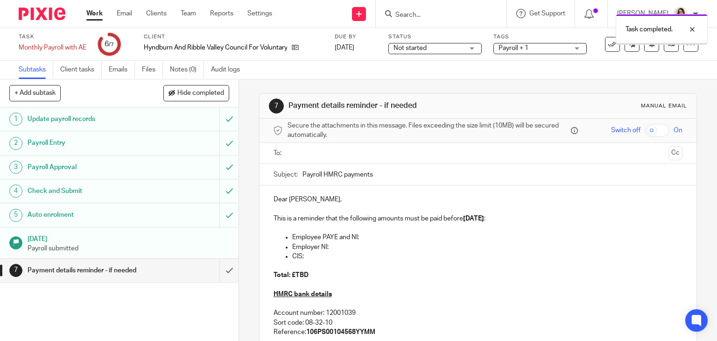
click at [219, 272] on input "submit" at bounding box center [119, 270] width 239 height 23
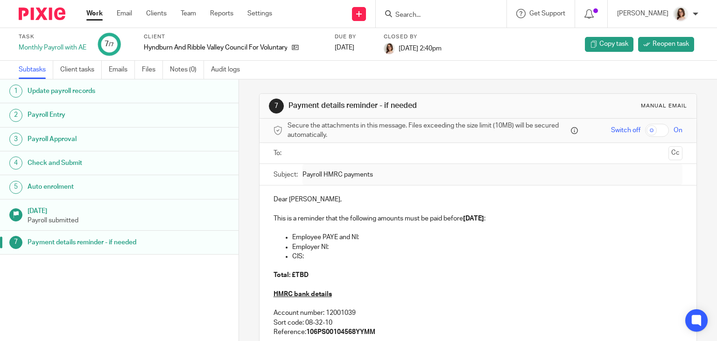
click at [92, 16] on link "Work" at bounding box center [94, 13] width 16 height 9
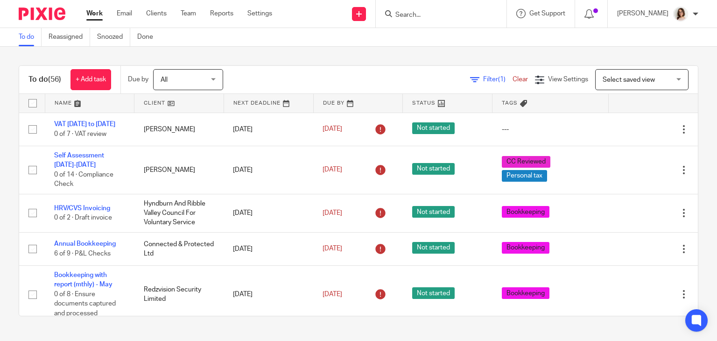
click at [90, 16] on link "Work" at bounding box center [94, 13] width 16 height 9
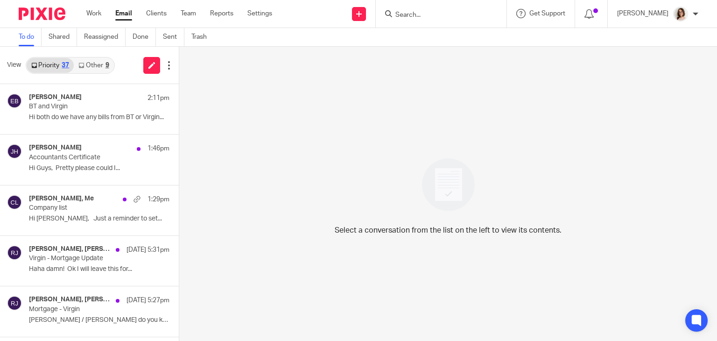
click at [126, 14] on link "Email" at bounding box center [123, 13] width 17 height 9
click at [94, 63] on link "Other 10" at bounding box center [95, 65] width 43 height 15
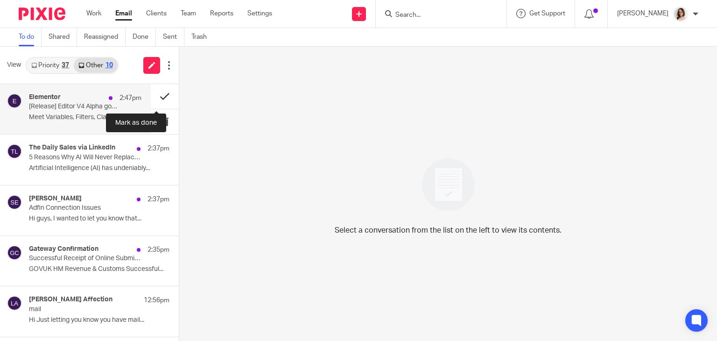
click at [162, 94] on button at bounding box center [165, 96] width 28 height 25
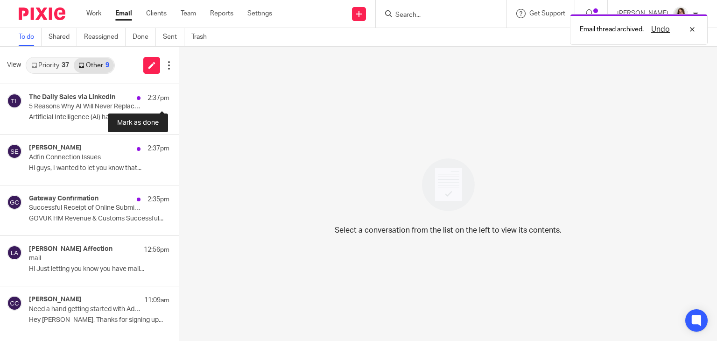
click at [179, 94] on button at bounding box center [182, 96] width 7 height 25
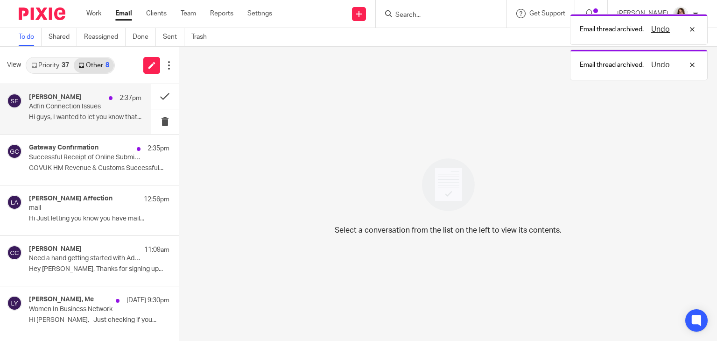
click at [91, 115] on p "Hi guys, I wanted to let you know that..." at bounding box center [85, 117] width 113 height 8
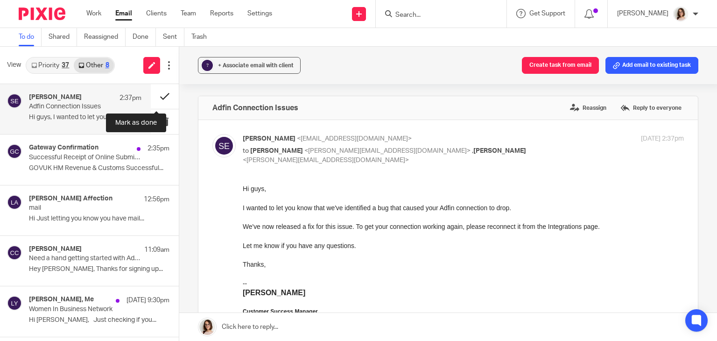
click at [157, 95] on button at bounding box center [165, 96] width 28 height 25
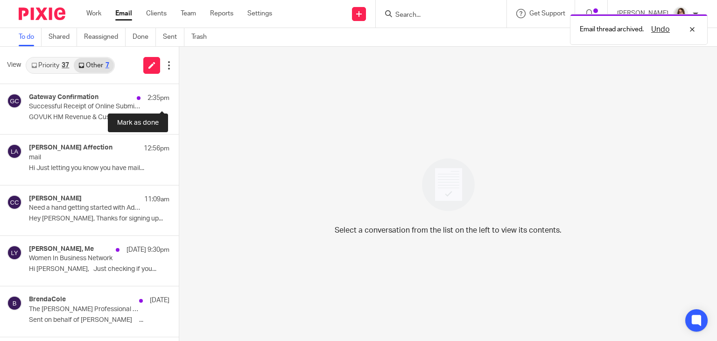
click at [179, 95] on button at bounding box center [182, 96] width 7 height 25
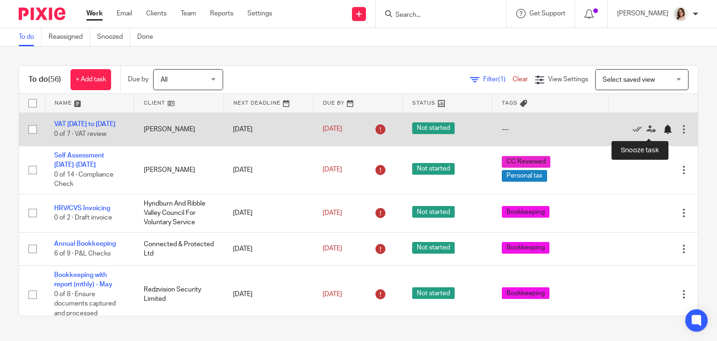
click at [663, 133] on div at bounding box center [667, 129] width 9 height 9
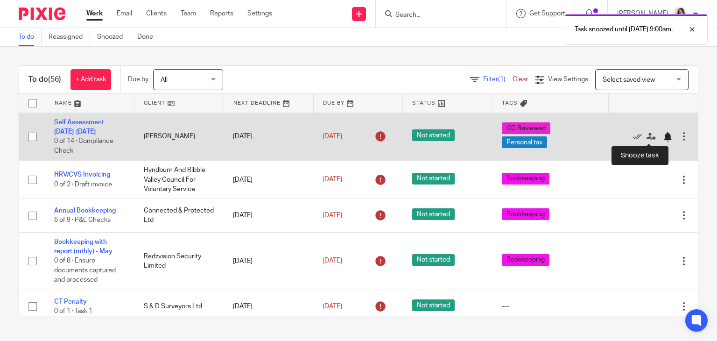
click at [663, 137] on div at bounding box center [667, 136] width 9 height 9
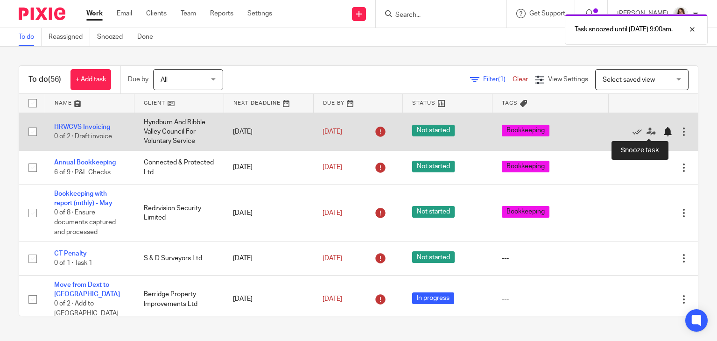
click at [663, 132] on div at bounding box center [667, 131] width 9 height 9
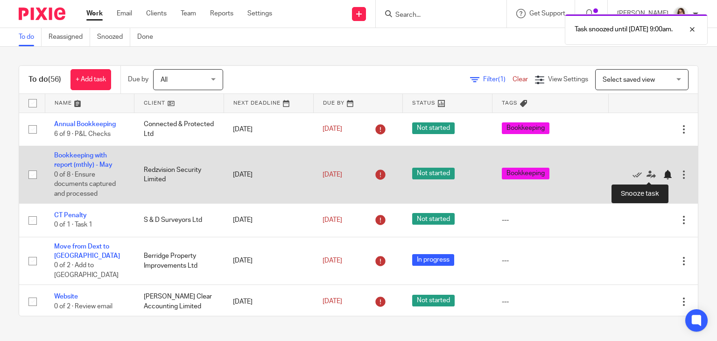
click at [663, 176] on div at bounding box center [667, 174] width 9 height 9
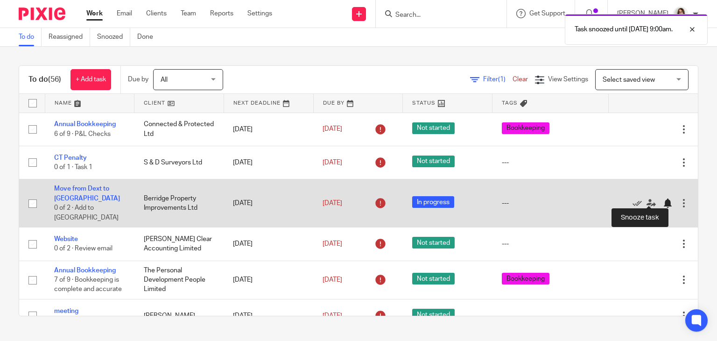
click at [663, 199] on div at bounding box center [667, 202] width 9 height 9
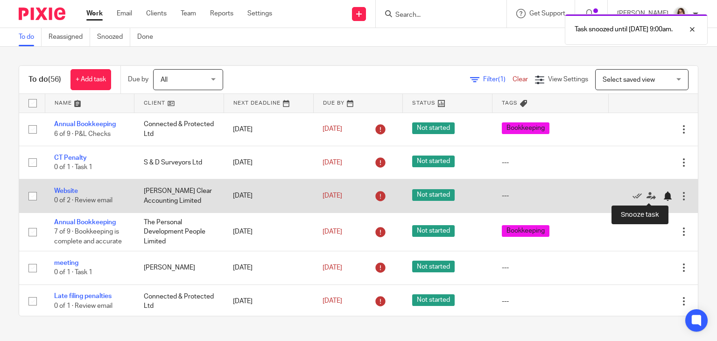
click at [663, 196] on div at bounding box center [667, 195] width 9 height 9
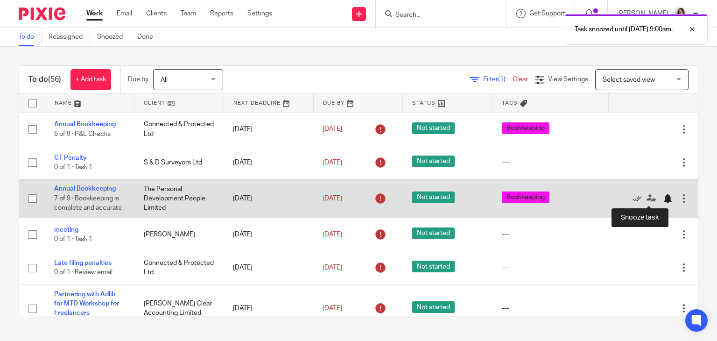
click at [663, 198] on div at bounding box center [667, 198] width 9 height 9
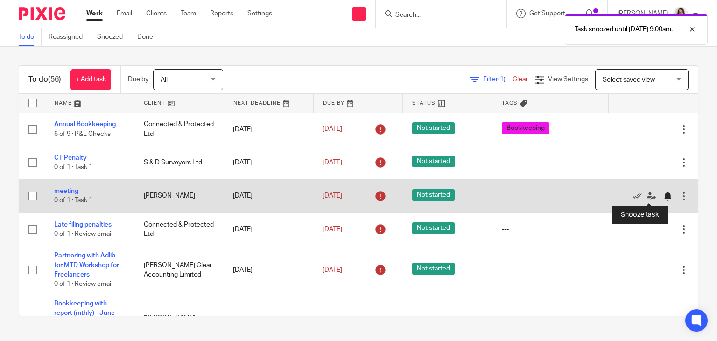
click at [663, 196] on div at bounding box center [667, 195] width 9 height 9
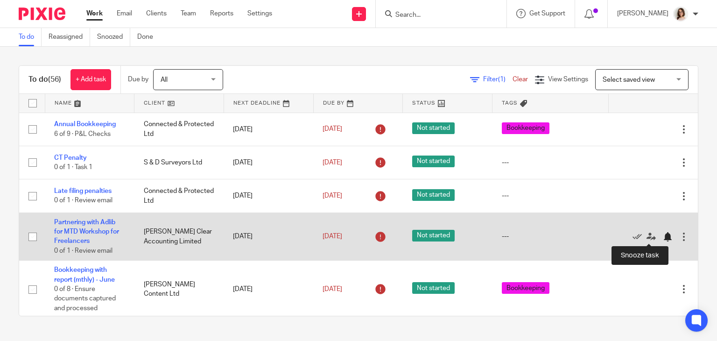
click at [663, 235] on div at bounding box center [667, 236] width 9 height 9
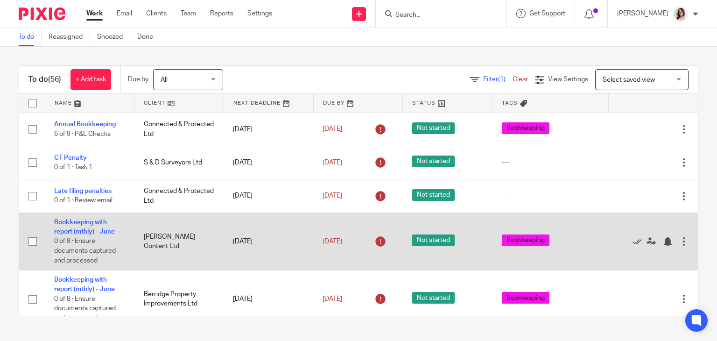
click at [648, 247] on div "Edit task Delete" at bounding box center [653, 241] width 71 height 23
click at [663, 240] on div at bounding box center [667, 241] width 9 height 9
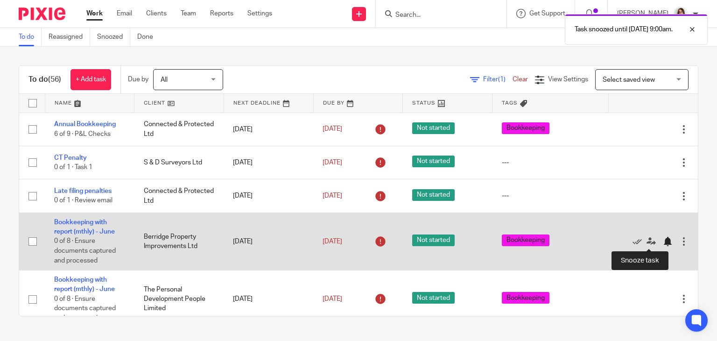
click at [663, 244] on div at bounding box center [667, 241] width 9 height 9
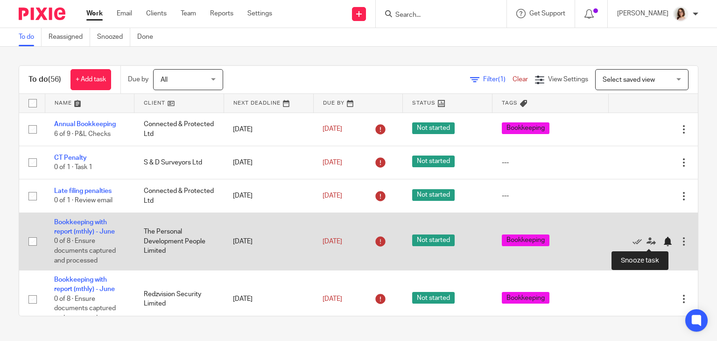
click at [663, 243] on div at bounding box center [667, 241] width 9 height 9
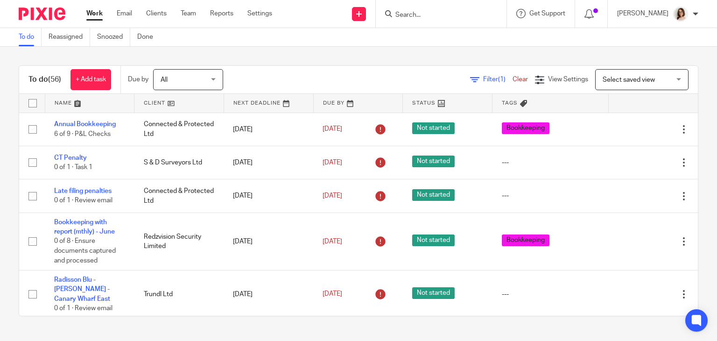
click at [412, 17] on input "Search" at bounding box center [437, 15] width 84 height 8
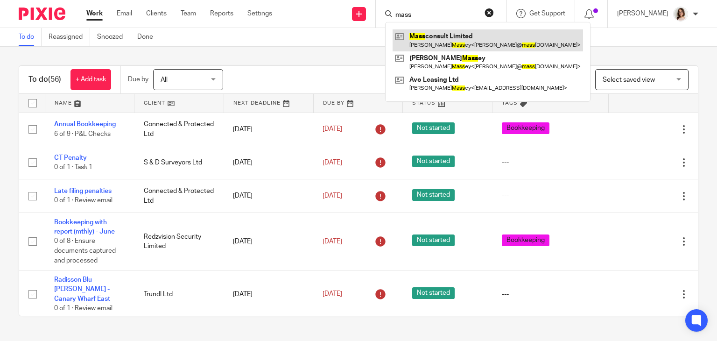
type input "mass"
click at [435, 38] on link at bounding box center [488, 39] width 191 height 21
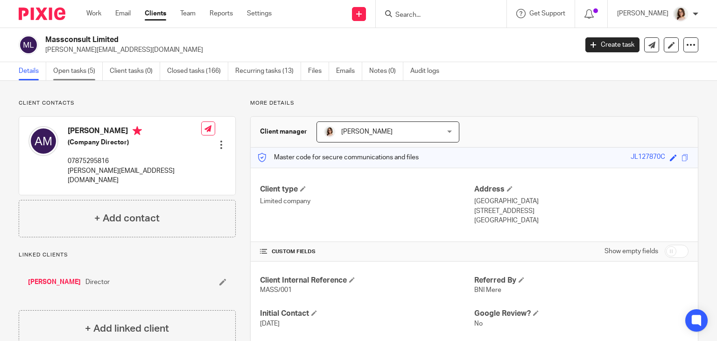
click at [67, 77] on link "Open tasks (5)" at bounding box center [77, 71] width 49 height 18
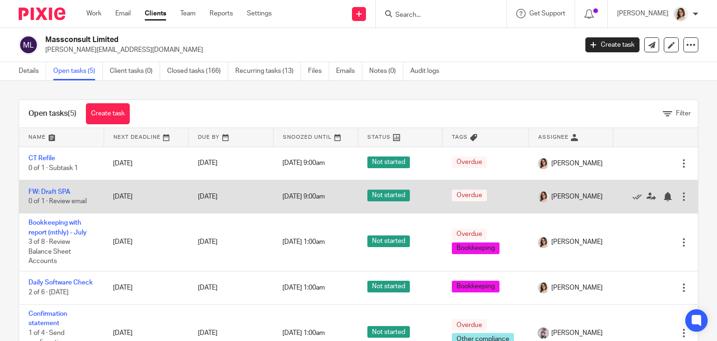
scroll to position [19, 0]
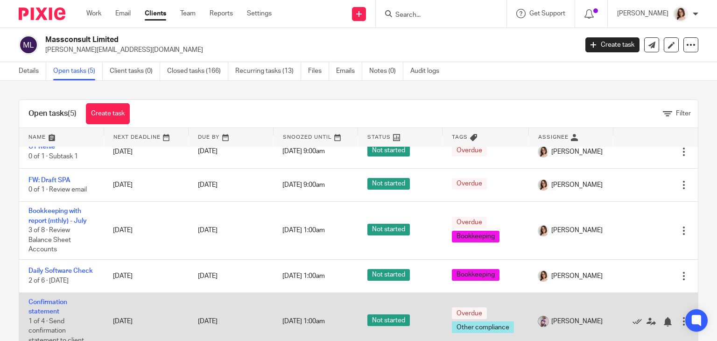
click at [55, 304] on td "Confirmation statement 1 of 4 · Send confirmation statement to client" at bounding box center [61, 321] width 85 height 57
click at [54, 300] on link "Confirmation statement" at bounding box center [47, 307] width 39 height 16
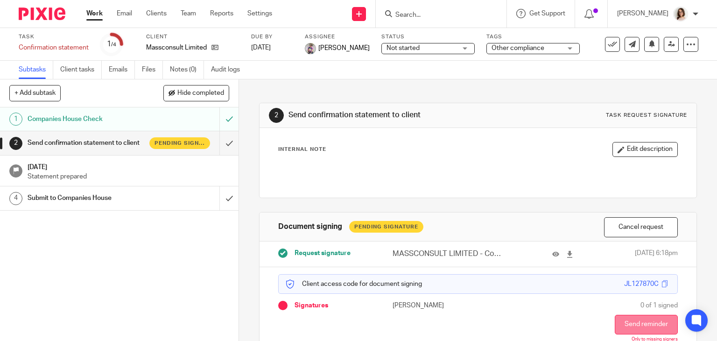
click at [631, 324] on button "Send reminder" at bounding box center [646, 325] width 63 height 20
